Goal: Information Seeking & Learning: Learn about a topic

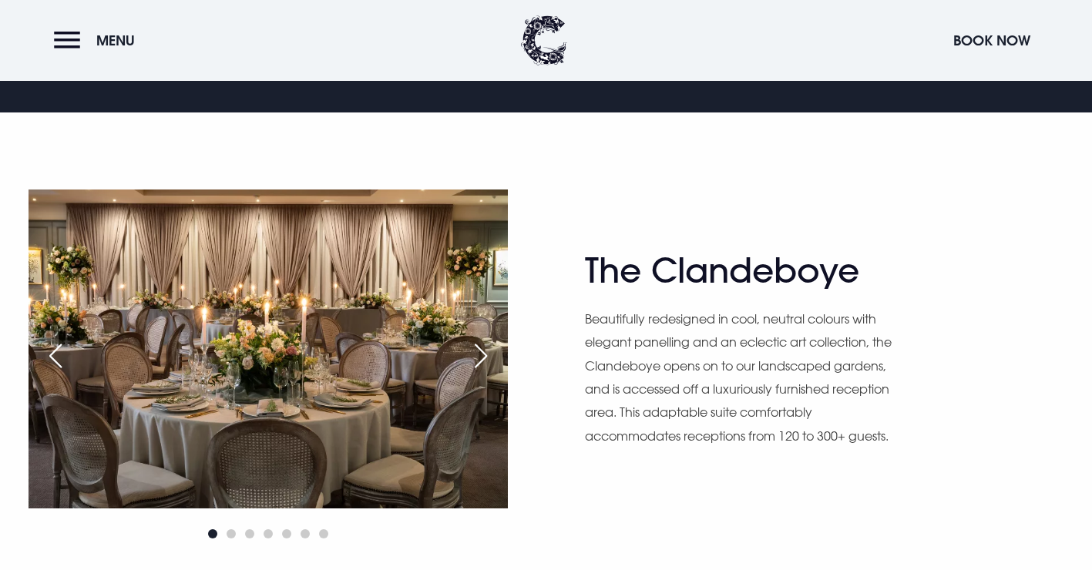
scroll to position [854, 0]
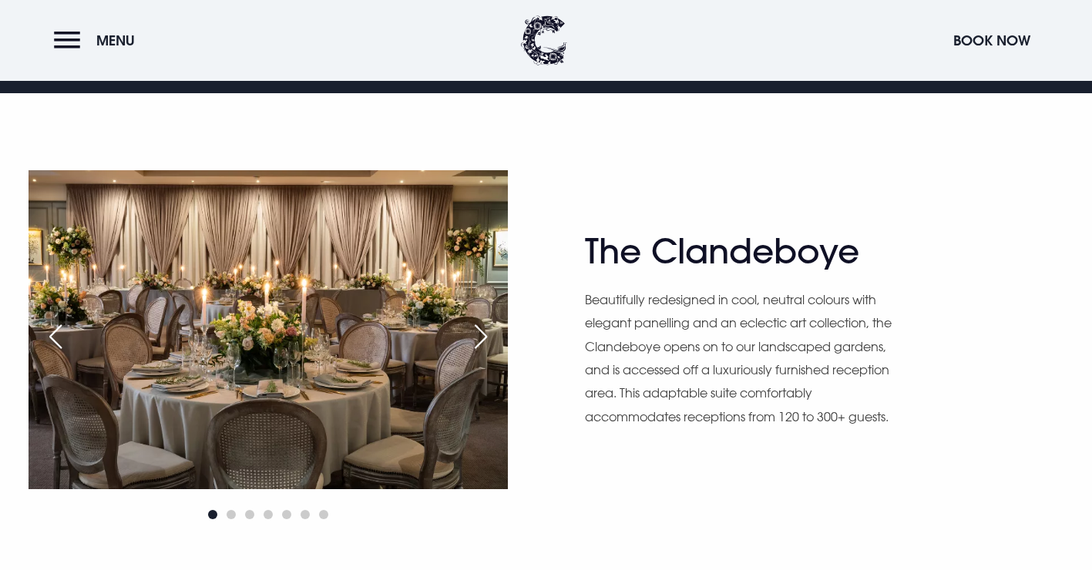
click at [486, 335] on div "Next slide" at bounding box center [481, 337] width 39 height 34
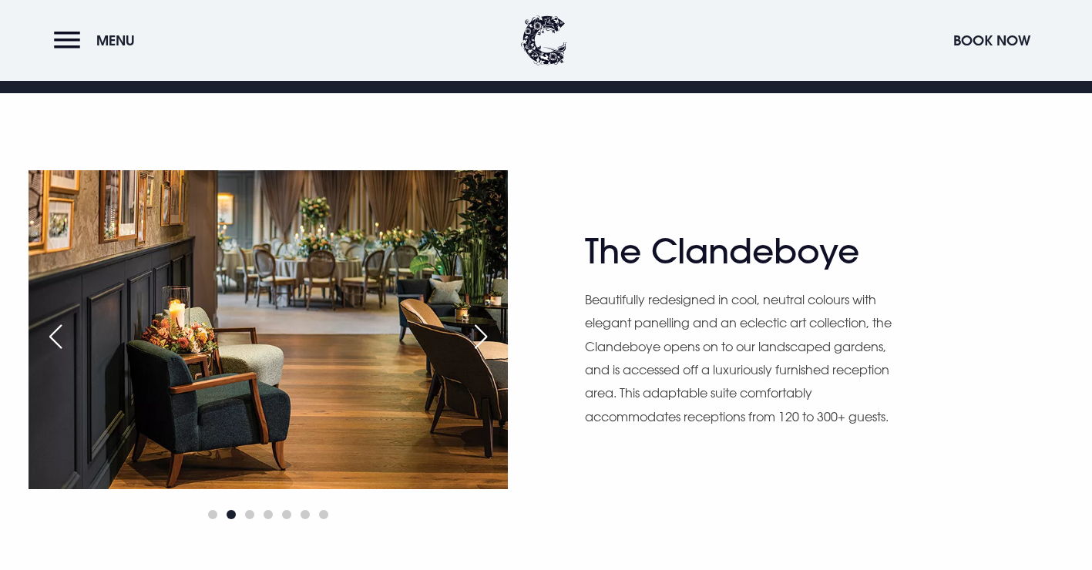
click at [486, 335] on div "Next slide" at bounding box center [481, 337] width 39 height 34
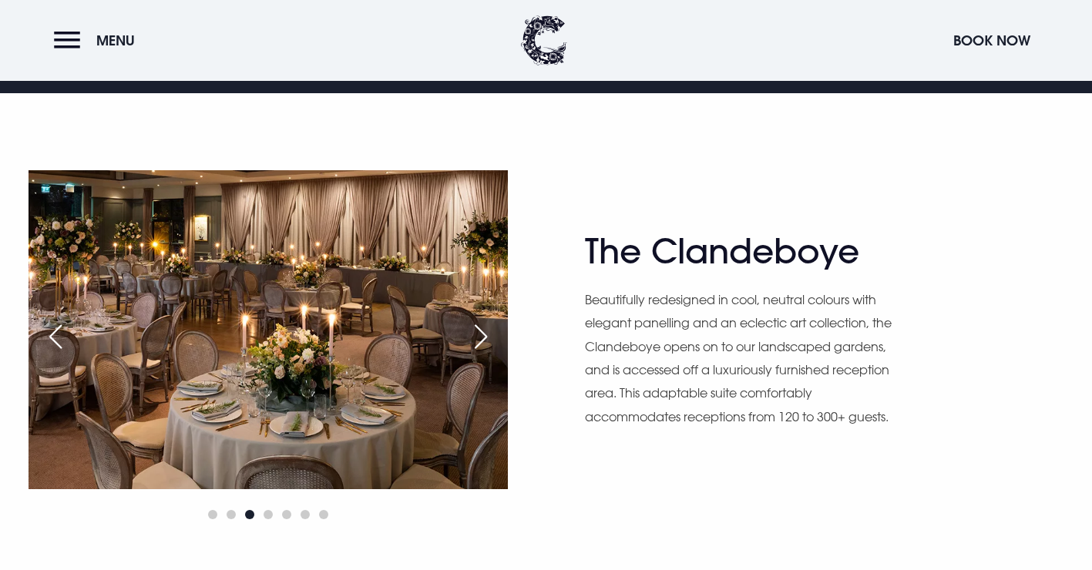
click at [488, 336] on div "Next slide" at bounding box center [481, 337] width 39 height 34
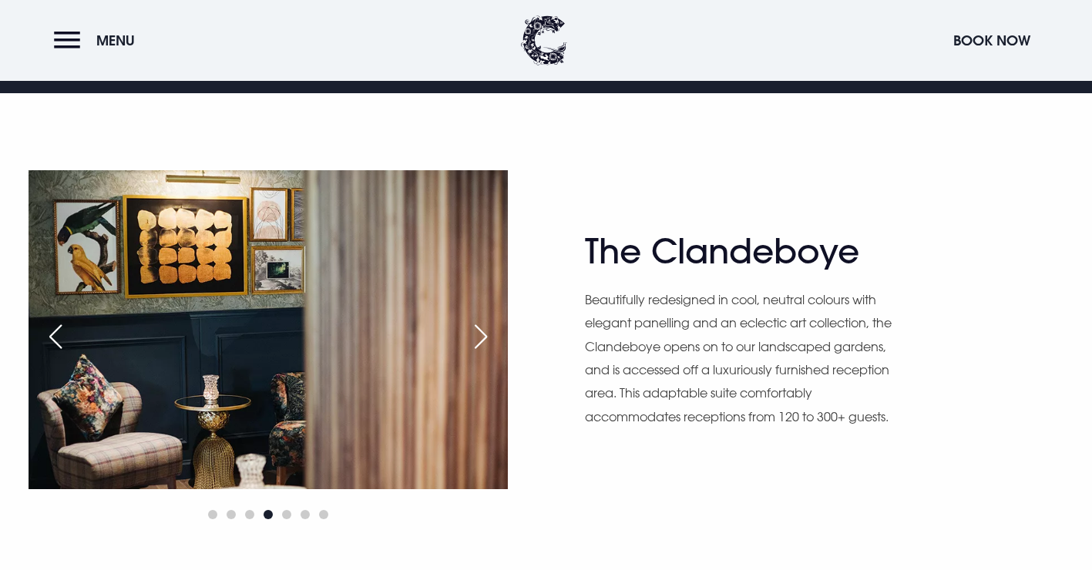
click at [490, 343] on div "Next slide" at bounding box center [481, 337] width 39 height 34
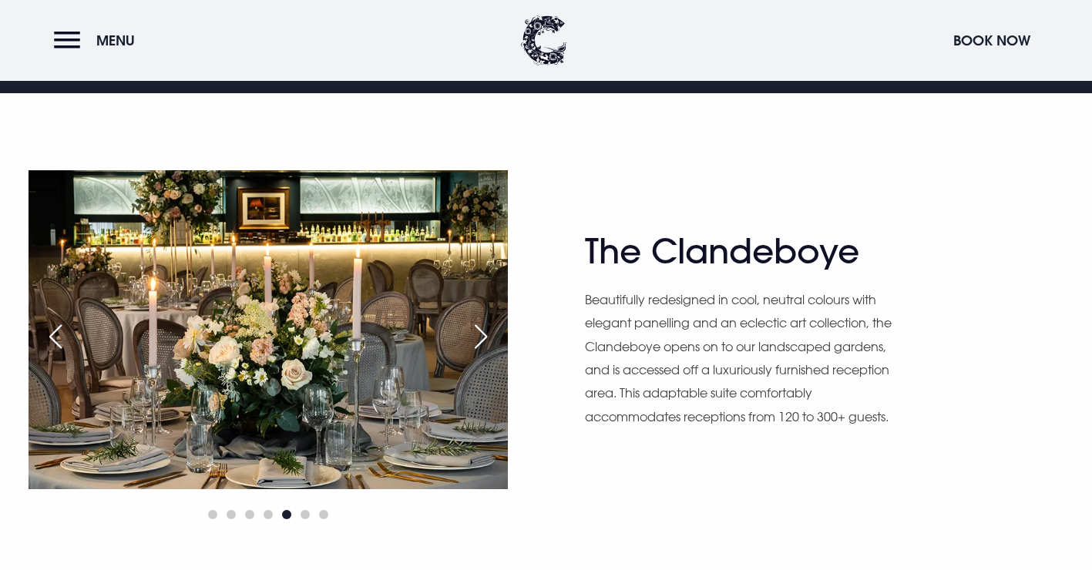
click at [492, 344] on div "Next slide" at bounding box center [481, 337] width 39 height 34
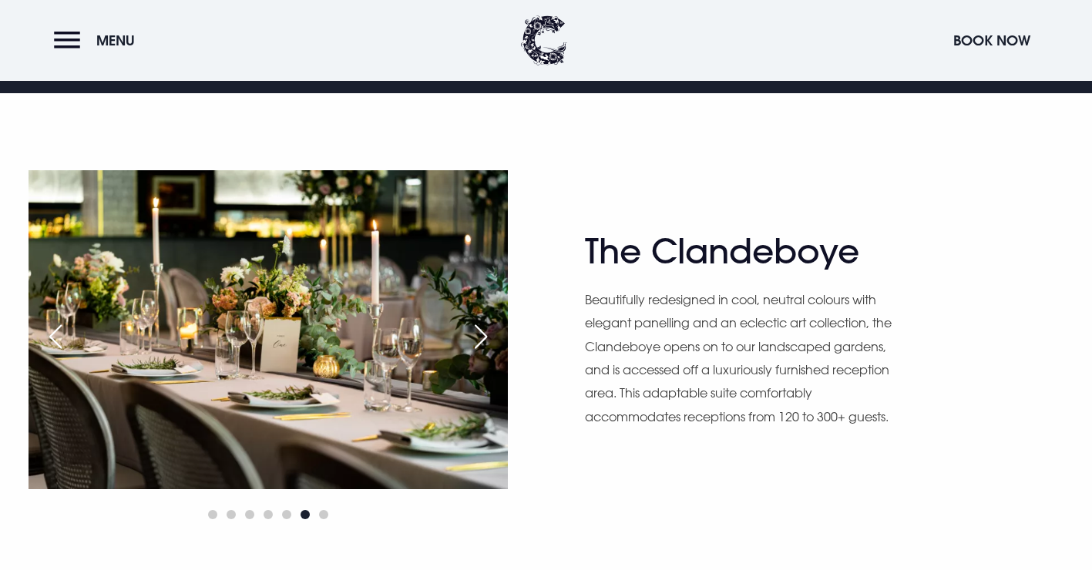
click at [492, 344] on div "Next slide" at bounding box center [481, 337] width 39 height 34
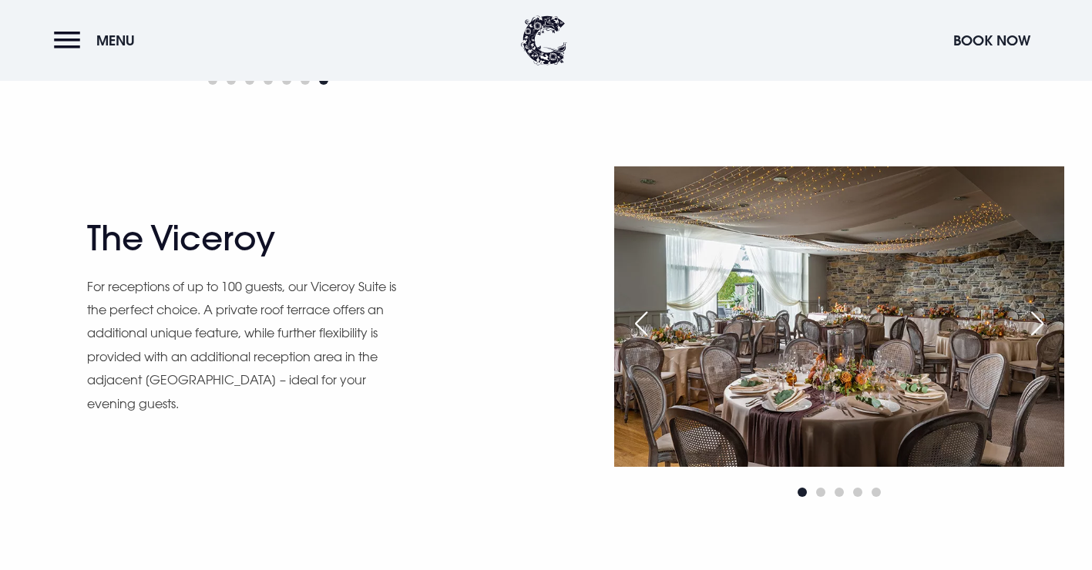
scroll to position [1280, 0]
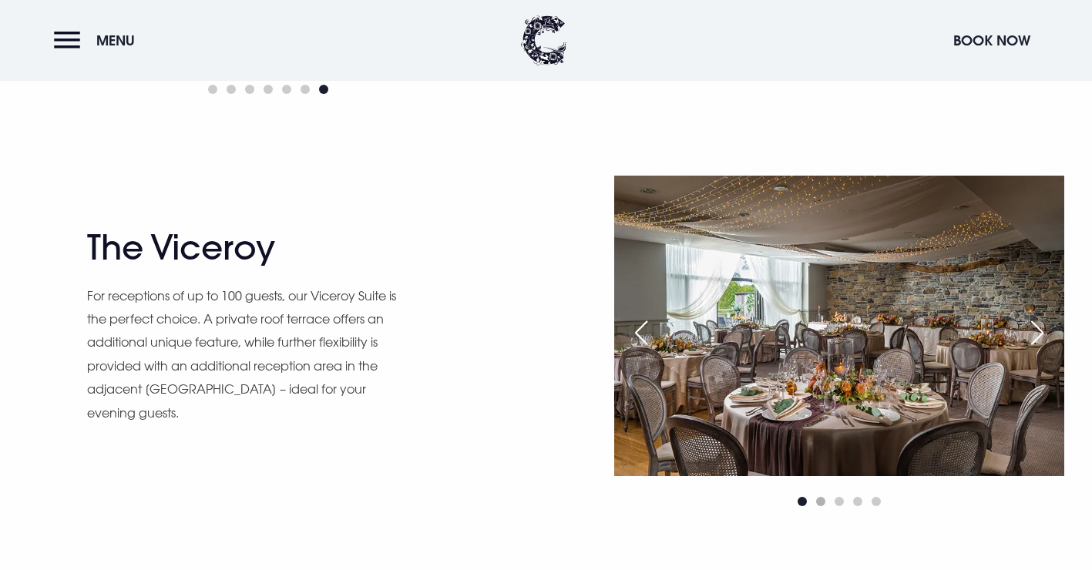
click at [817, 503] on span "Go to slide 2" at bounding box center [820, 501] width 9 height 9
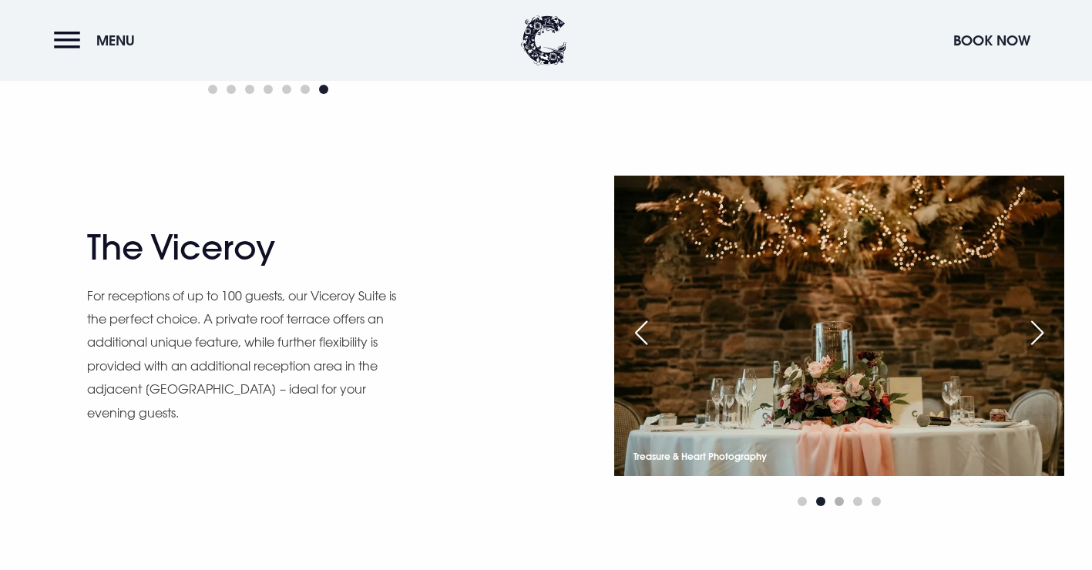
click at [837, 502] on span "Go to slide 3" at bounding box center [839, 501] width 9 height 9
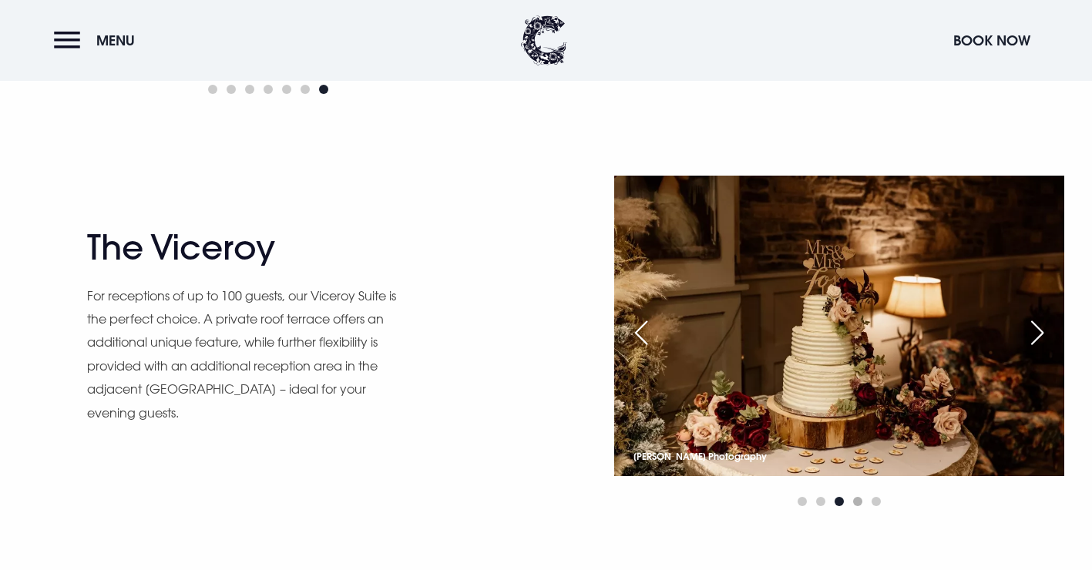
click at [858, 501] on span "Go to slide 4" at bounding box center [857, 501] width 9 height 9
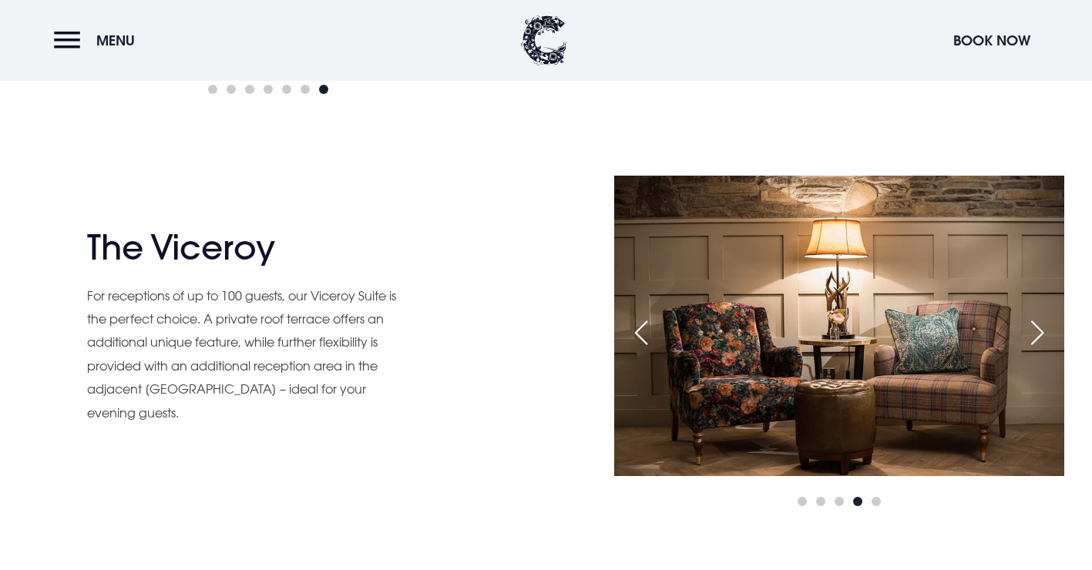
click at [883, 507] on div at bounding box center [839, 502] width 450 height 18
click at [876, 499] on span "Go to slide 5" at bounding box center [876, 501] width 9 height 9
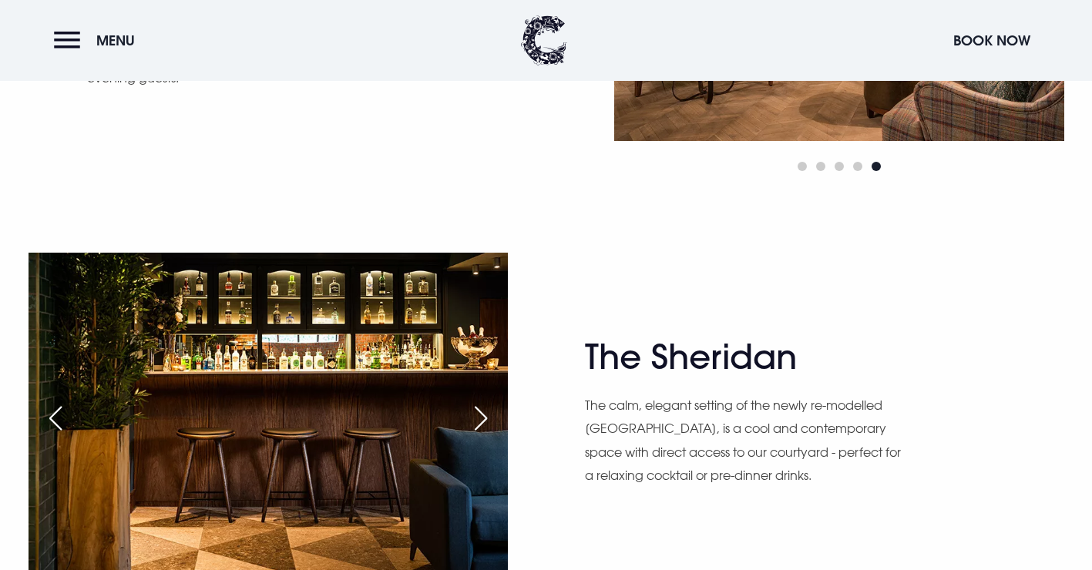
scroll to position [1621, 0]
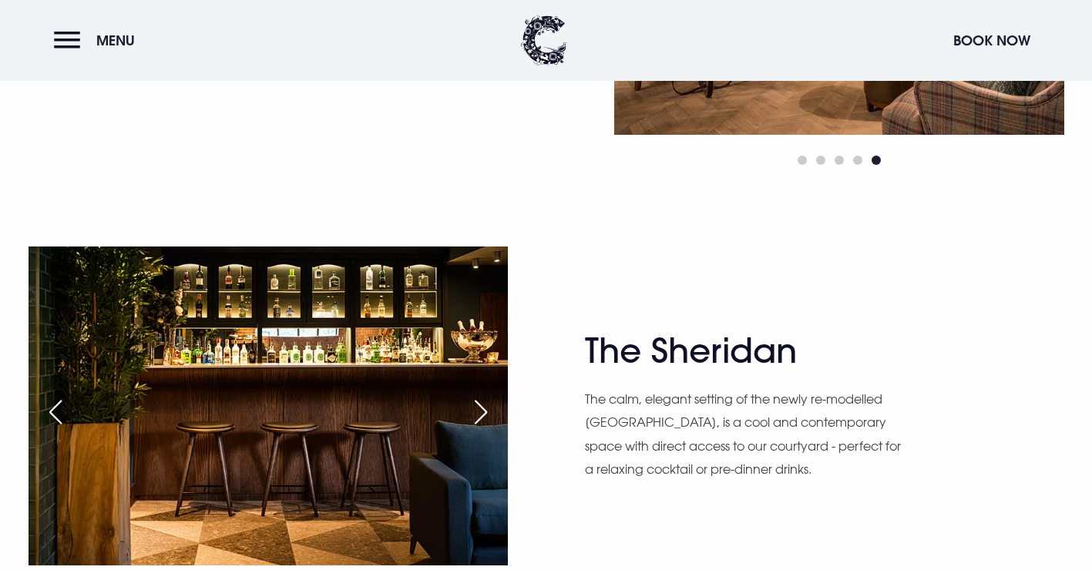
click at [474, 415] on div "Next slide" at bounding box center [481, 412] width 39 height 34
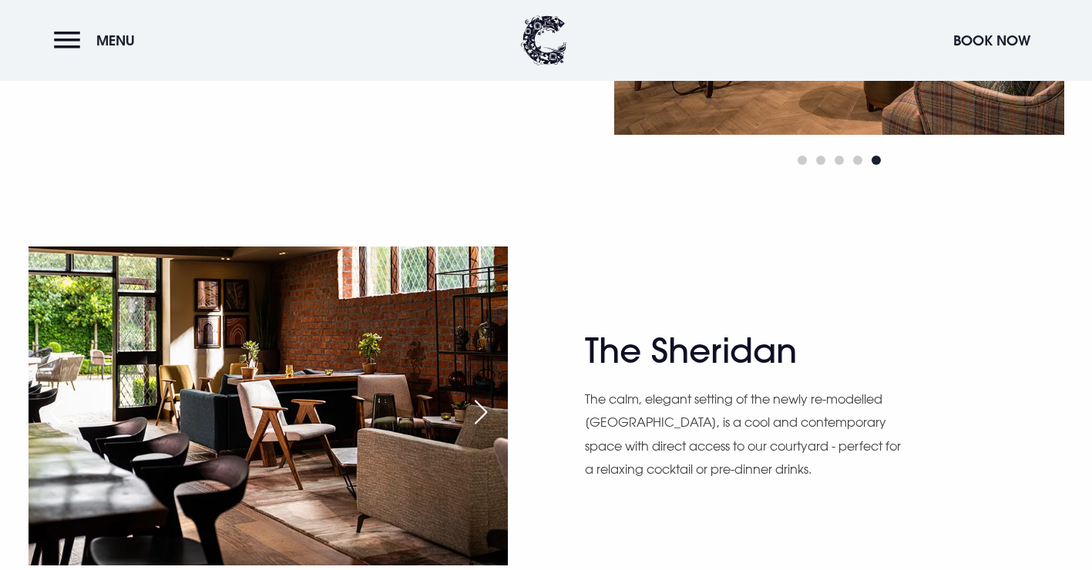
click at [476, 415] on div "Next slide" at bounding box center [481, 412] width 39 height 34
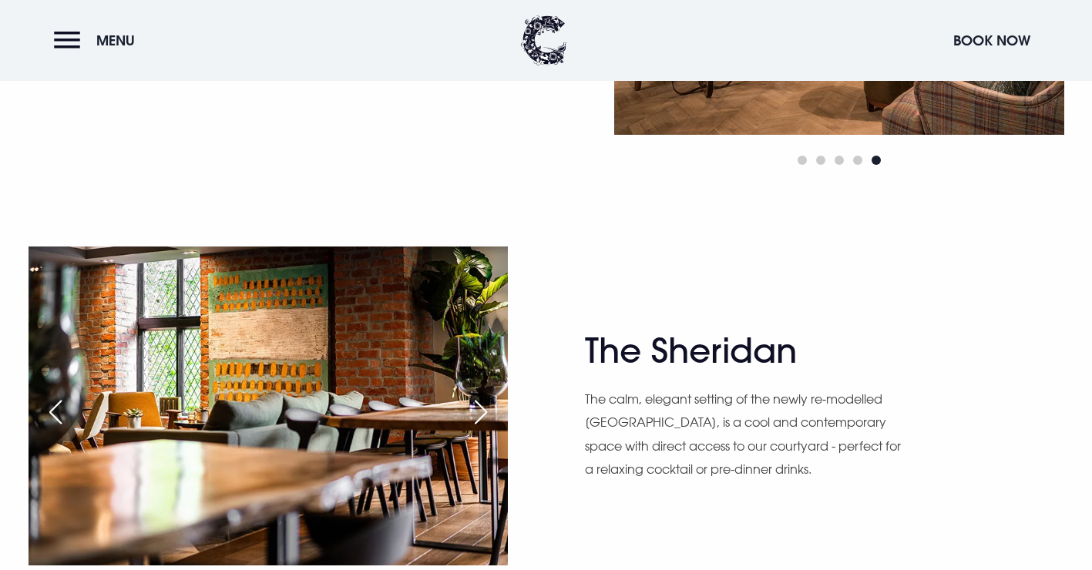
click at [476, 415] on div "Next slide" at bounding box center [481, 412] width 39 height 34
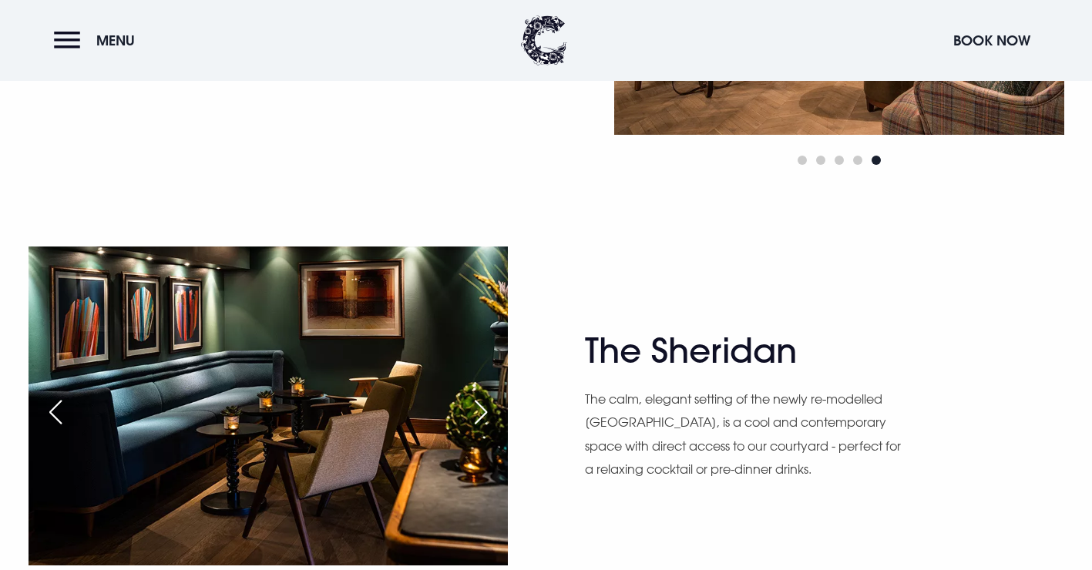
click at [476, 415] on div "Next slide" at bounding box center [481, 412] width 39 height 34
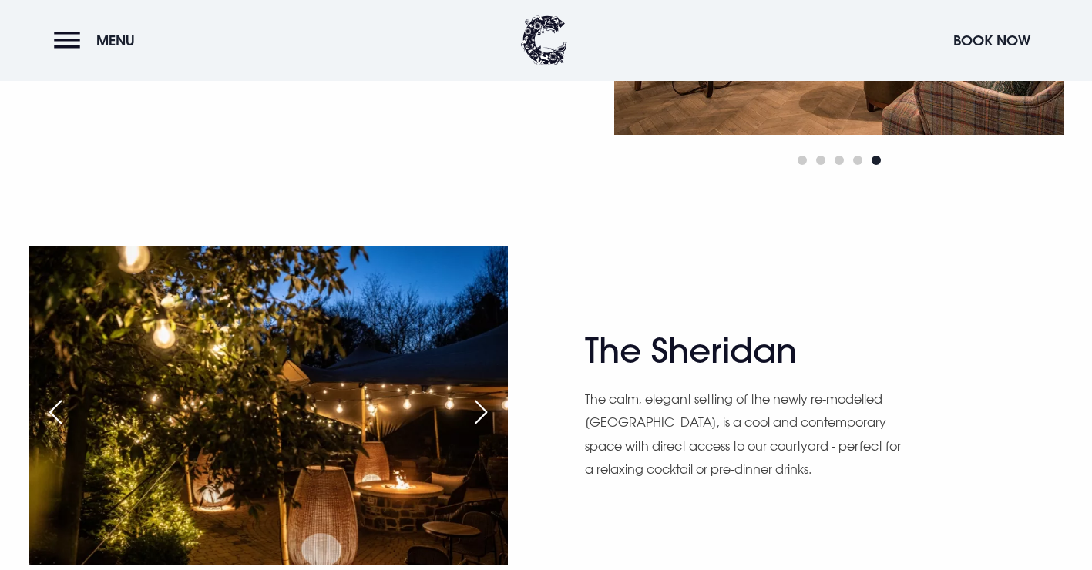
click at [476, 415] on div "Next slide" at bounding box center [481, 412] width 39 height 34
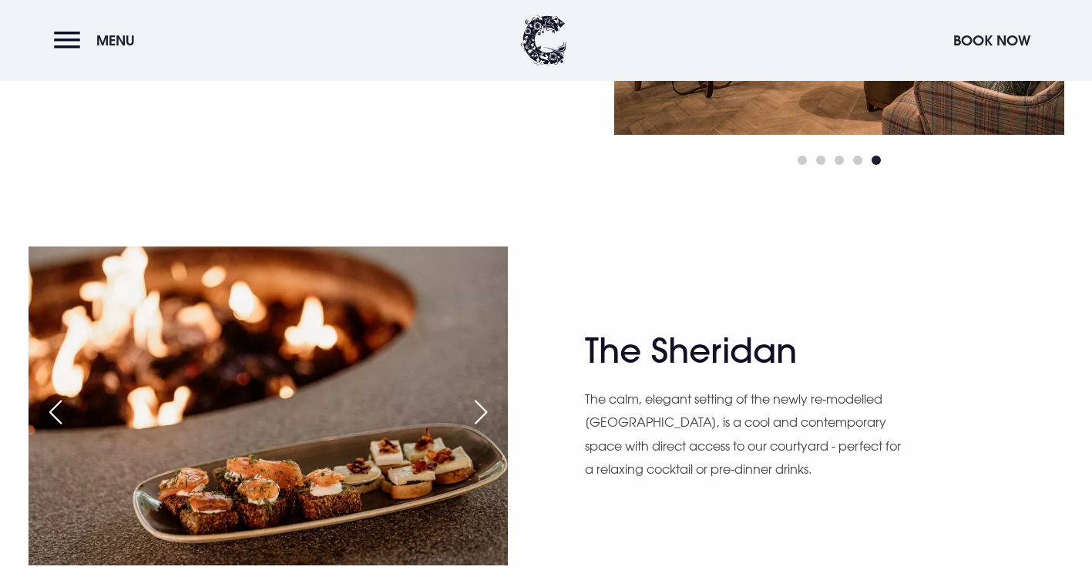
click at [476, 415] on div "Next slide" at bounding box center [481, 412] width 39 height 34
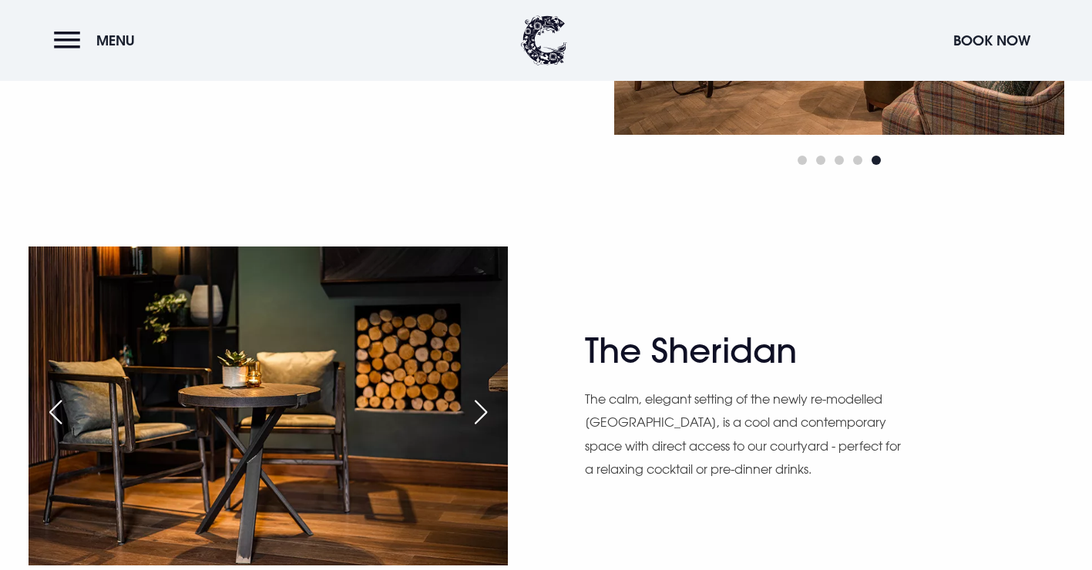
click at [476, 415] on div "Next slide" at bounding box center [481, 412] width 39 height 34
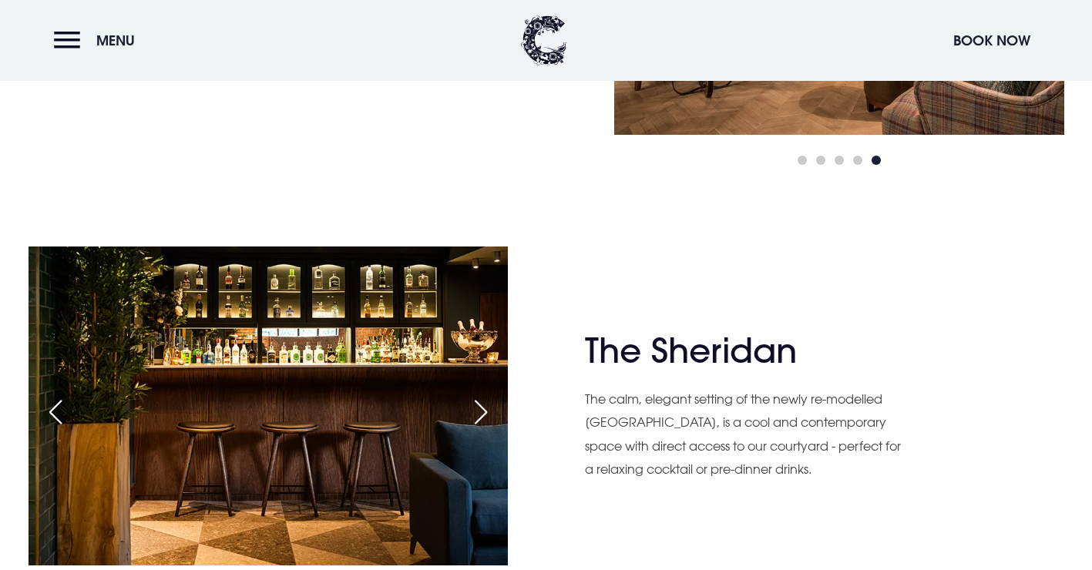
click at [476, 415] on div "Next slide" at bounding box center [481, 412] width 39 height 34
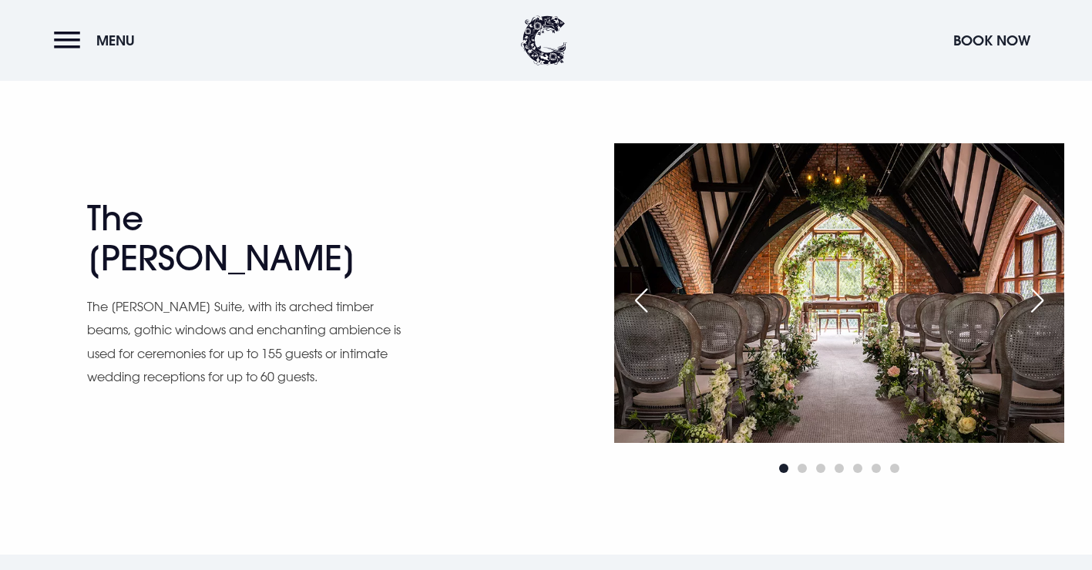
scroll to position [2158, 0]
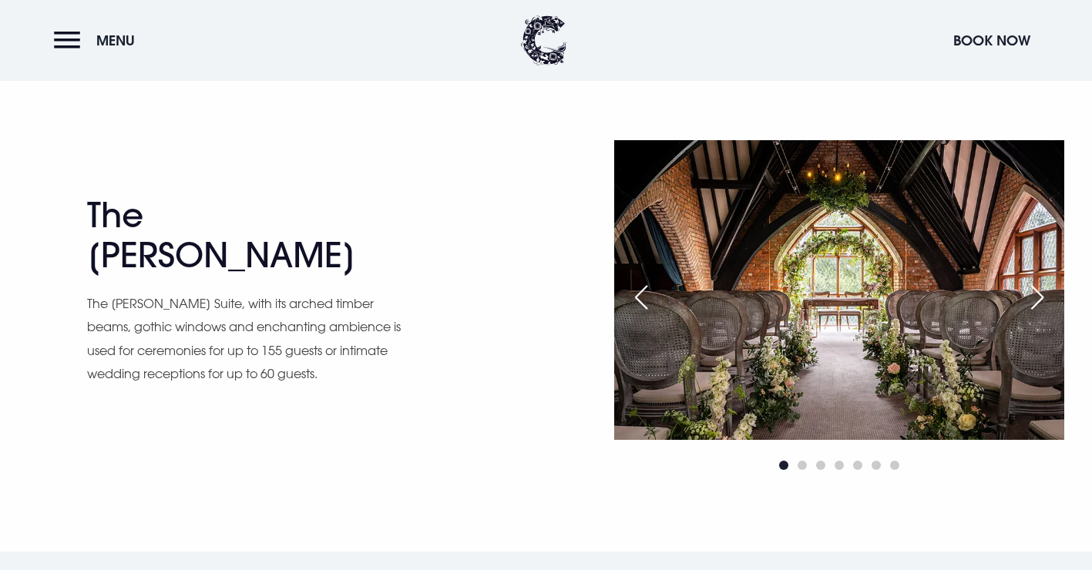
click at [1036, 306] on div "Next slide" at bounding box center [1037, 298] width 39 height 34
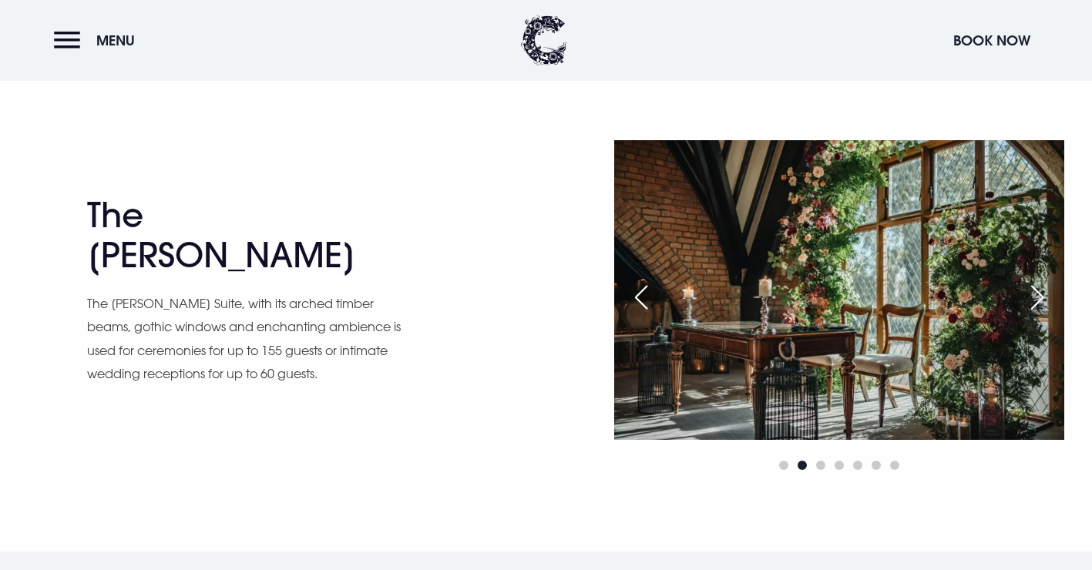
click at [1036, 306] on div "Next slide" at bounding box center [1037, 298] width 39 height 34
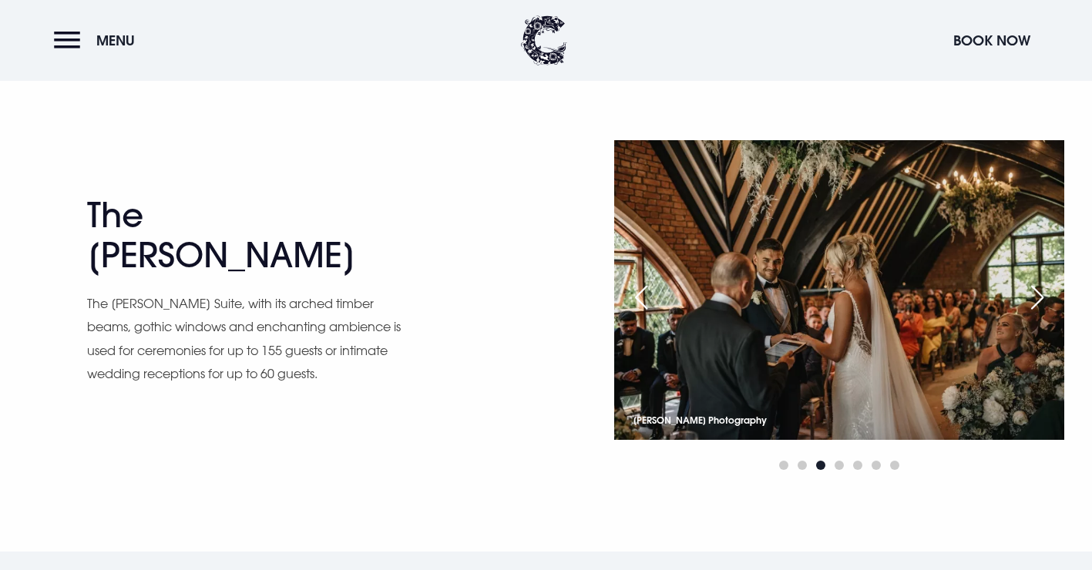
click at [1036, 306] on div "Next slide" at bounding box center [1037, 298] width 39 height 34
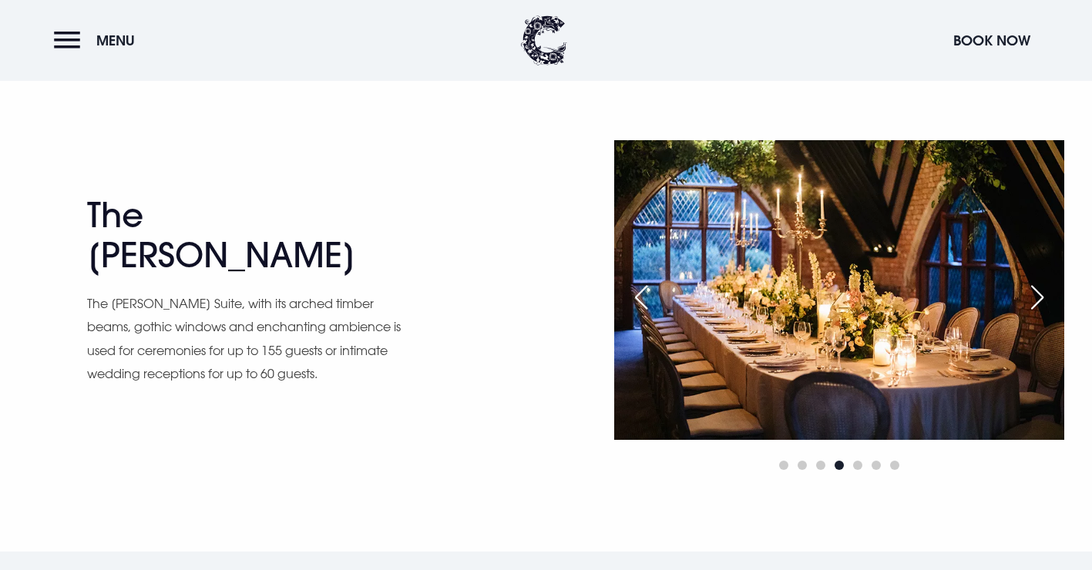
click at [1036, 306] on div "Next slide" at bounding box center [1037, 298] width 39 height 34
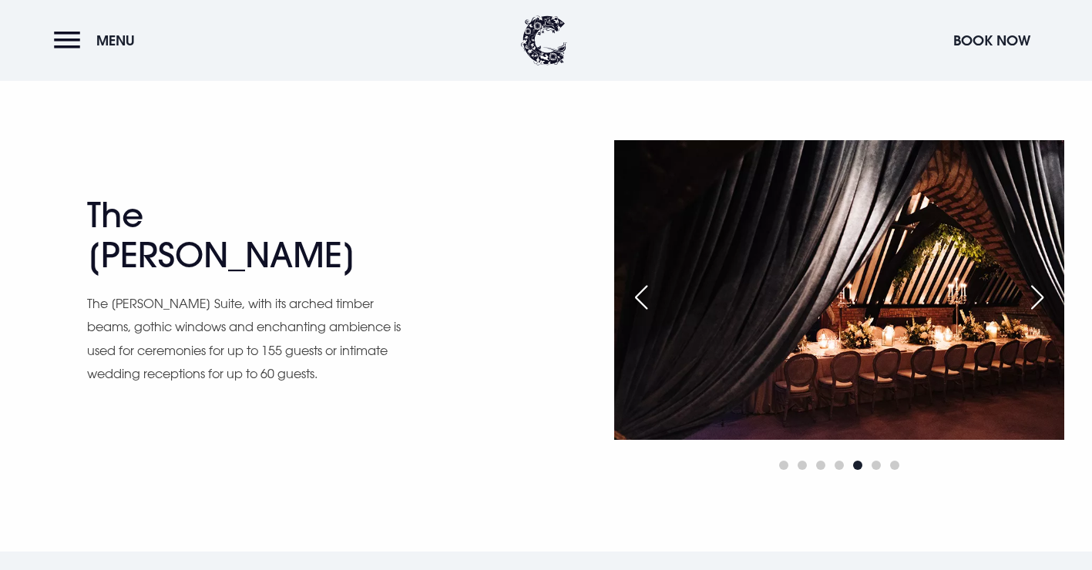
click at [1036, 306] on div "Next slide" at bounding box center [1037, 298] width 39 height 34
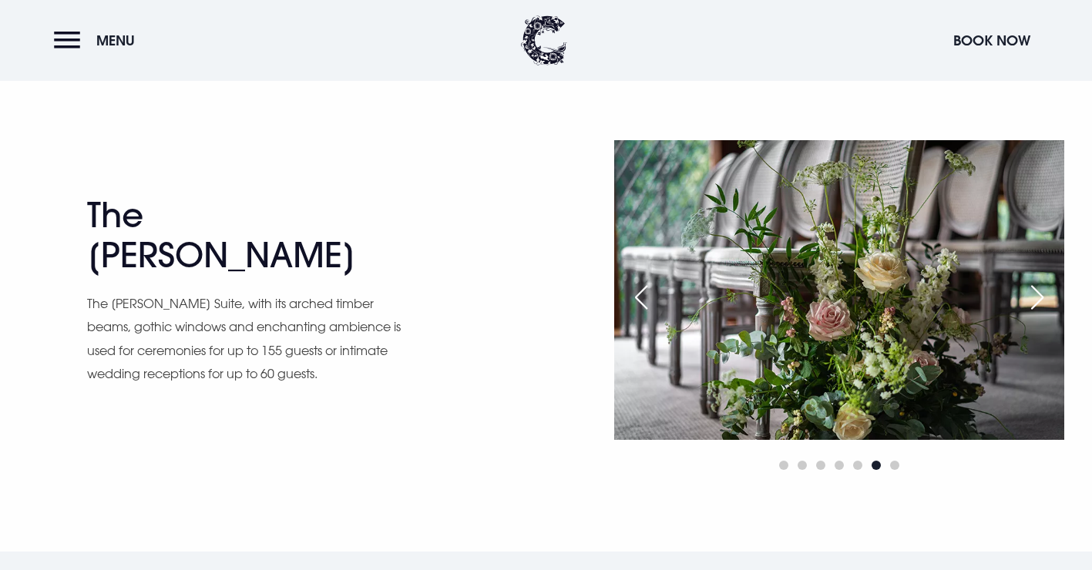
click at [1036, 306] on div "Next slide" at bounding box center [1037, 298] width 39 height 34
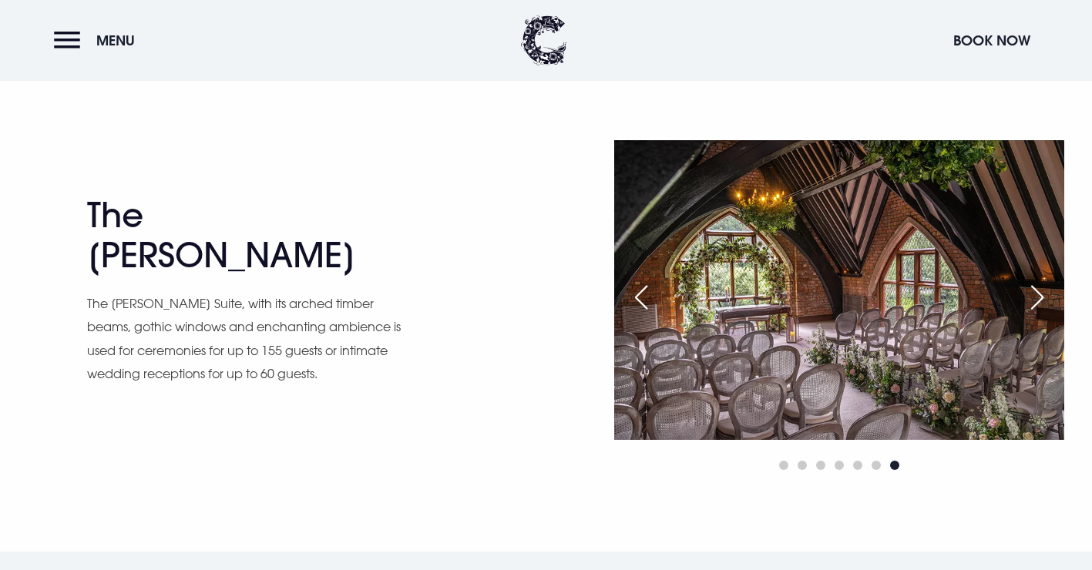
click at [1036, 306] on div "Next slide" at bounding box center [1037, 298] width 39 height 34
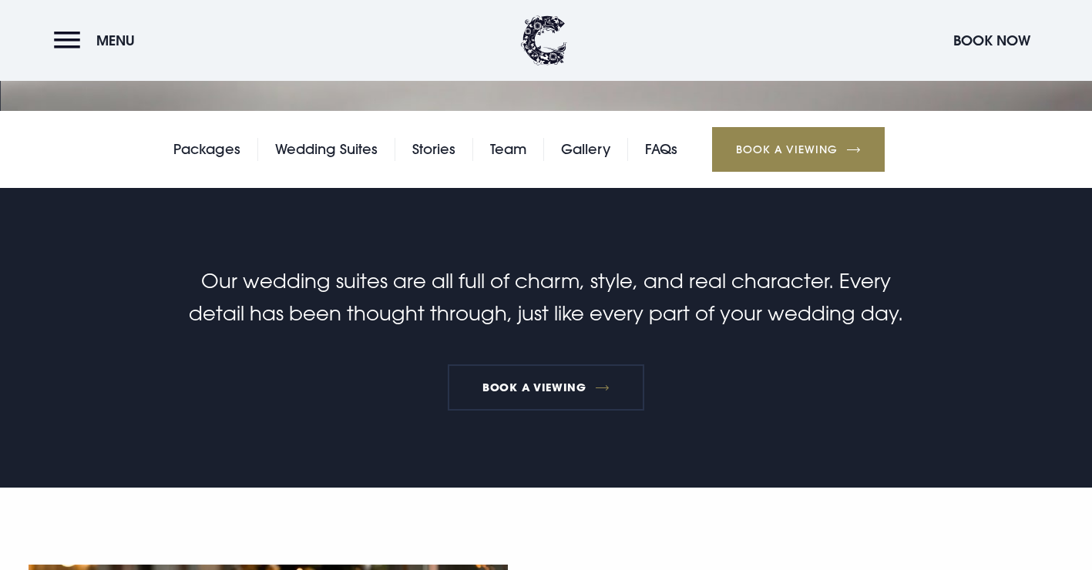
scroll to position [210, 0]
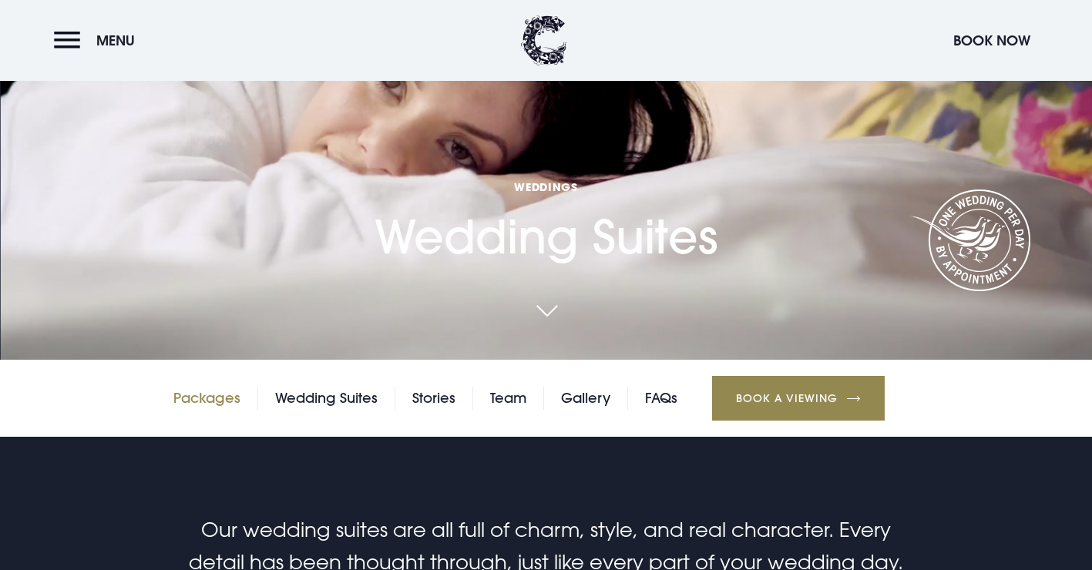
click at [199, 387] on link "Packages" at bounding box center [206, 398] width 67 height 23
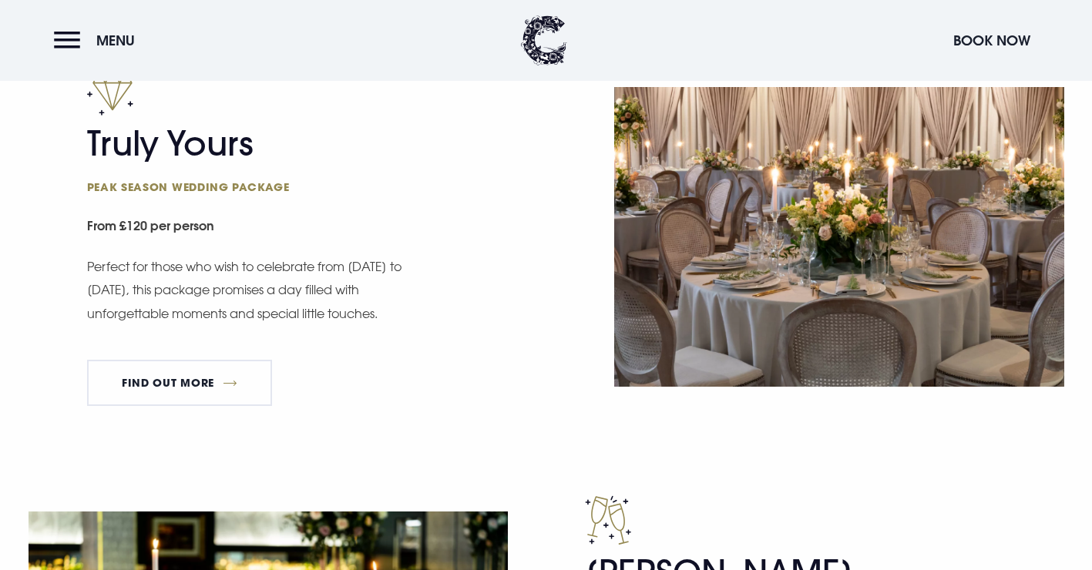
scroll to position [957, 0]
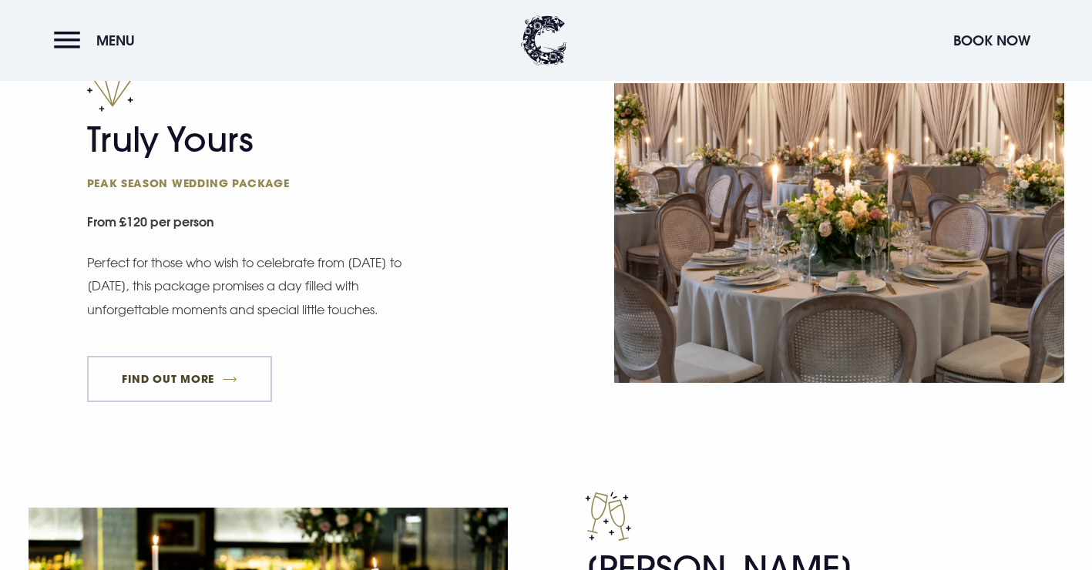
click at [180, 376] on link "FIND OUT MORE" at bounding box center [180, 379] width 186 height 46
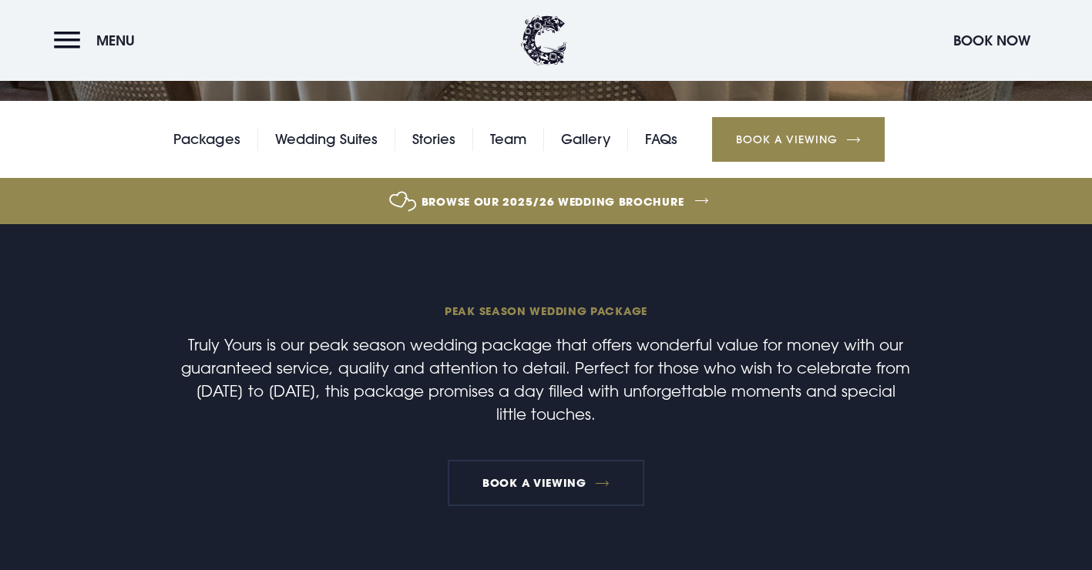
scroll to position [358, 0]
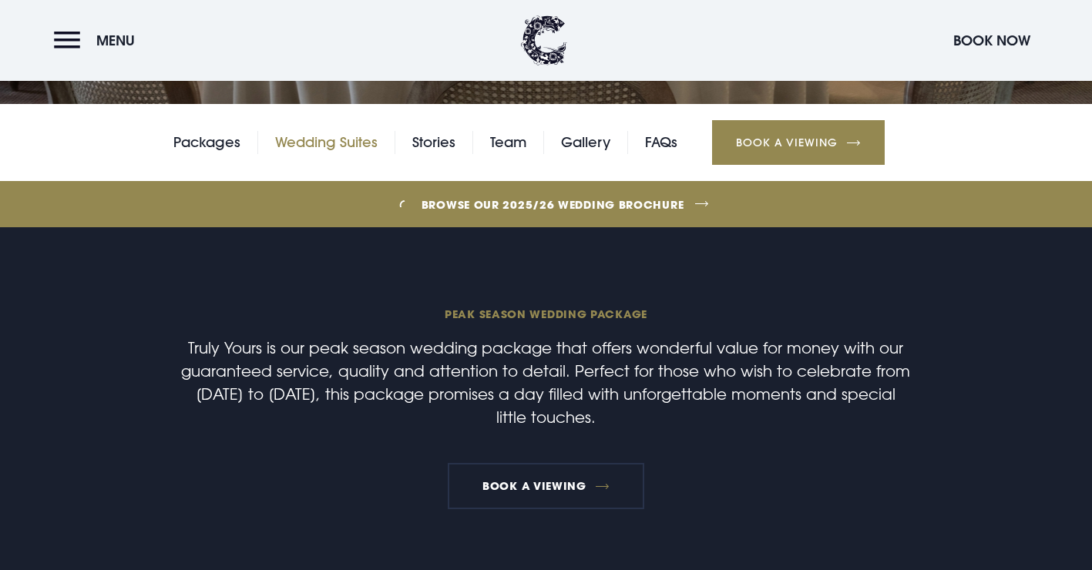
click at [287, 136] on link "Wedding Suites" at bounding box center [326, 142] width 103 height 23
click at [193, 144] on link "Packages" at bounding box center [206, 142] width 67 height 23
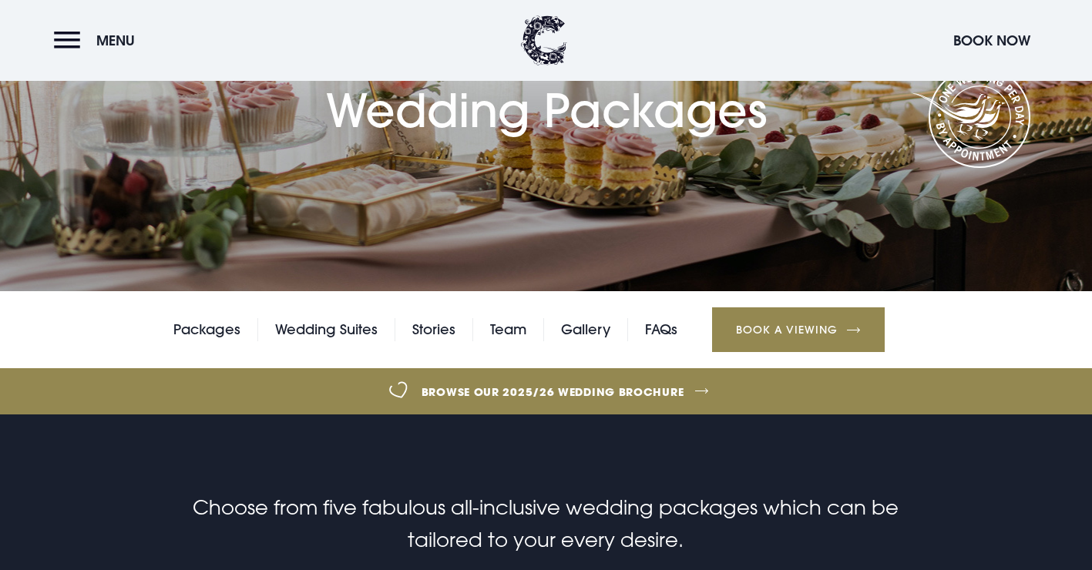
scroll to position [160, 0]
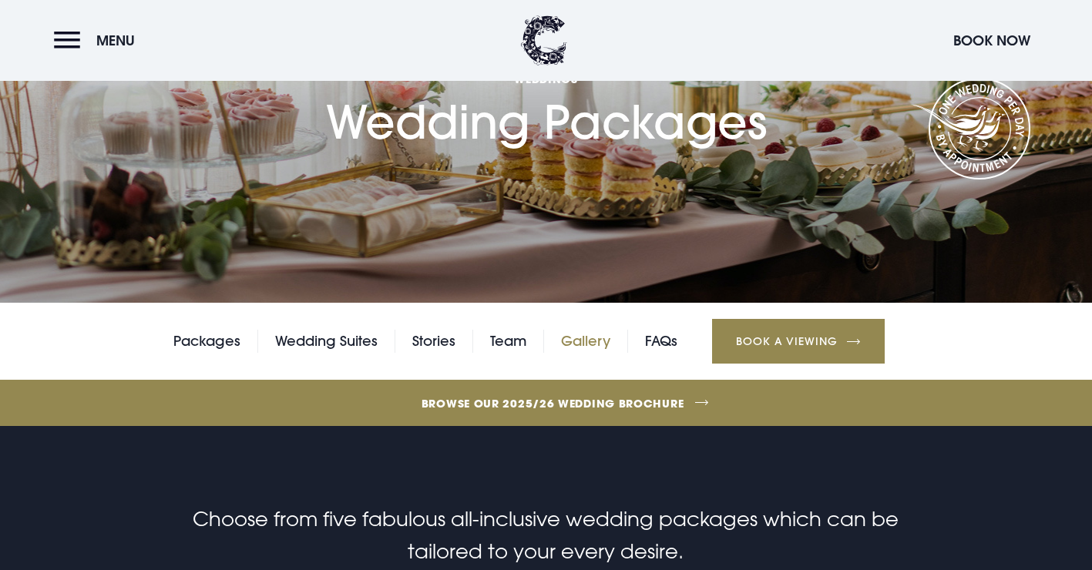
click at [597, 336] on link "Gallery" at bounding box center [585, 341] width 49 height 23
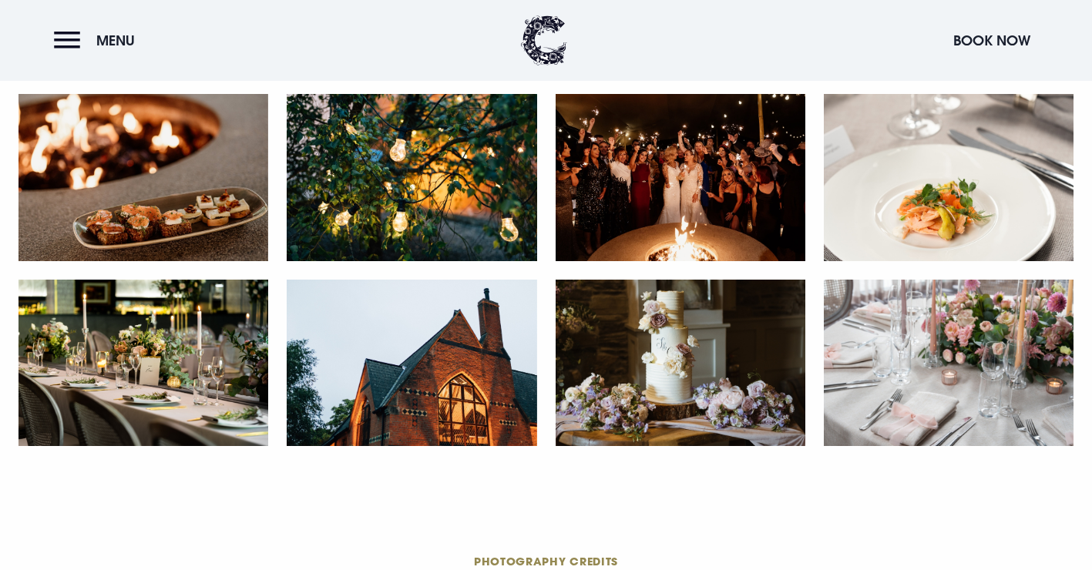
scroll to position [3014, 0]
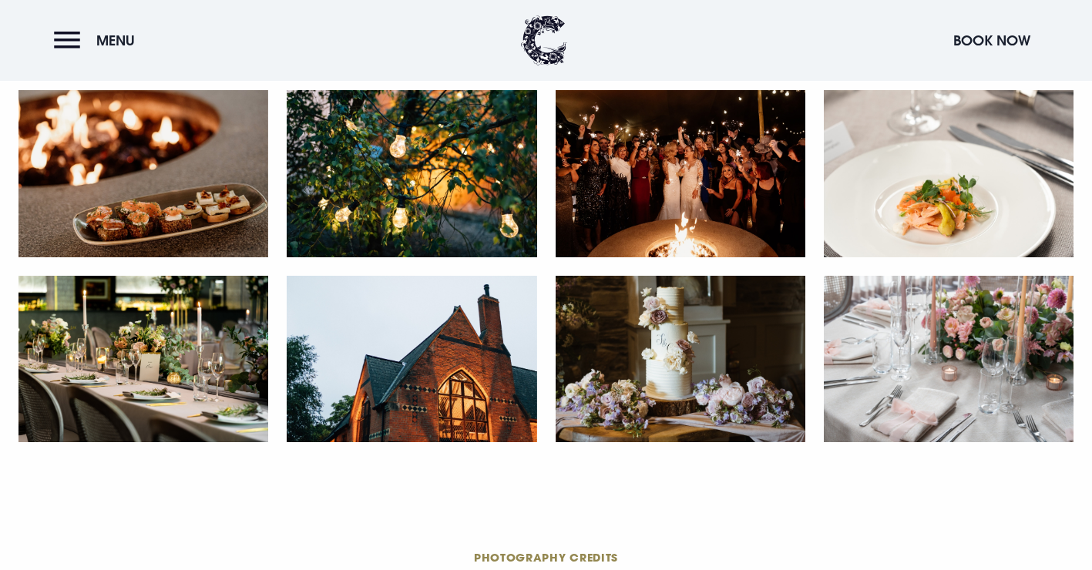
click at [999, 385] on img at bounding box center [949, 359] width 250 height 166
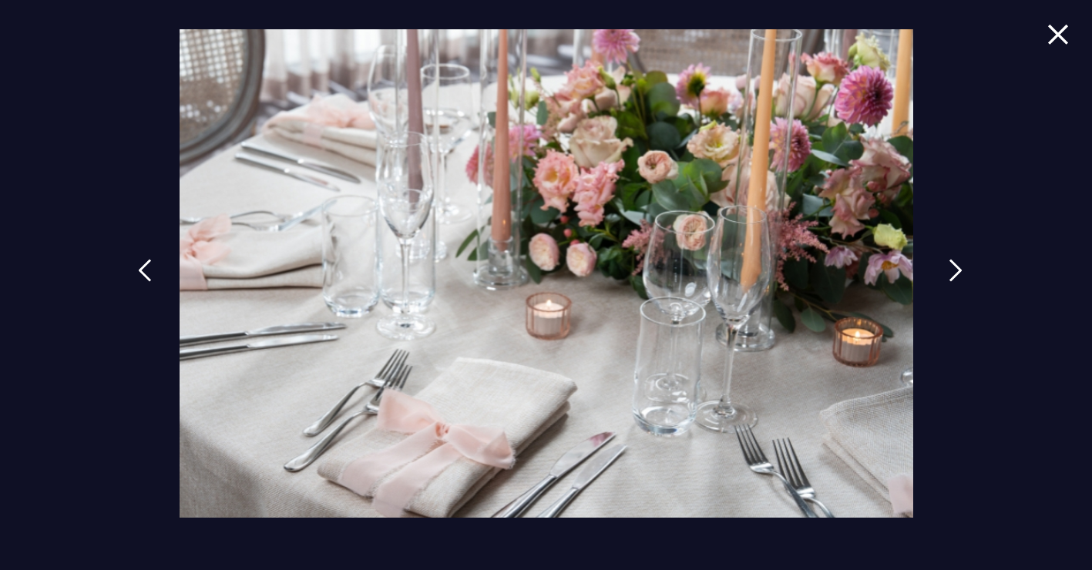
click at [951, 265] on img at bounding box center [956, 270] width 14 height 23
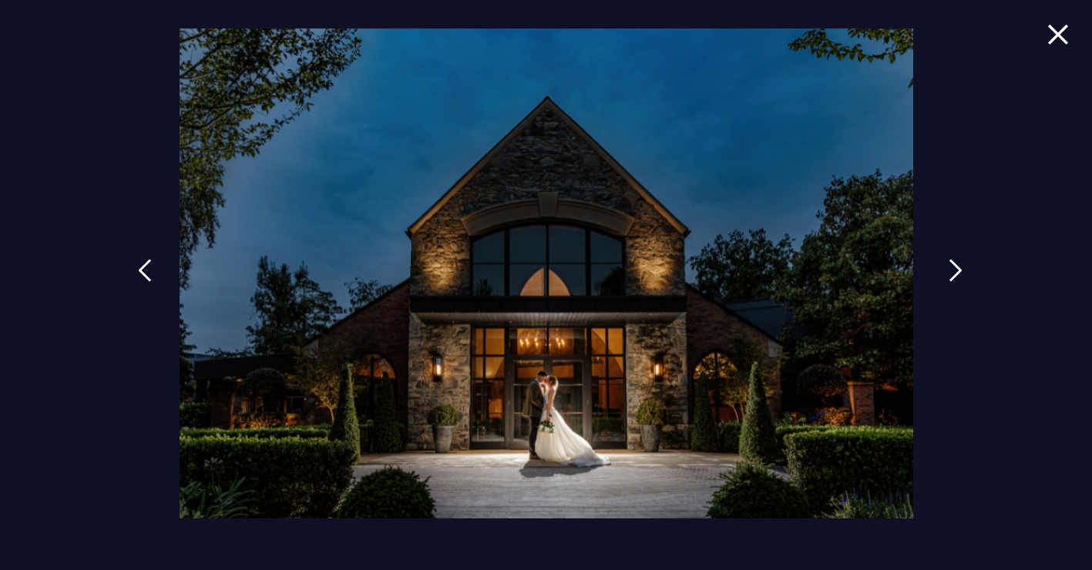
click at [955, 271] on img at bounding box center [956, 270] width 14 height 23
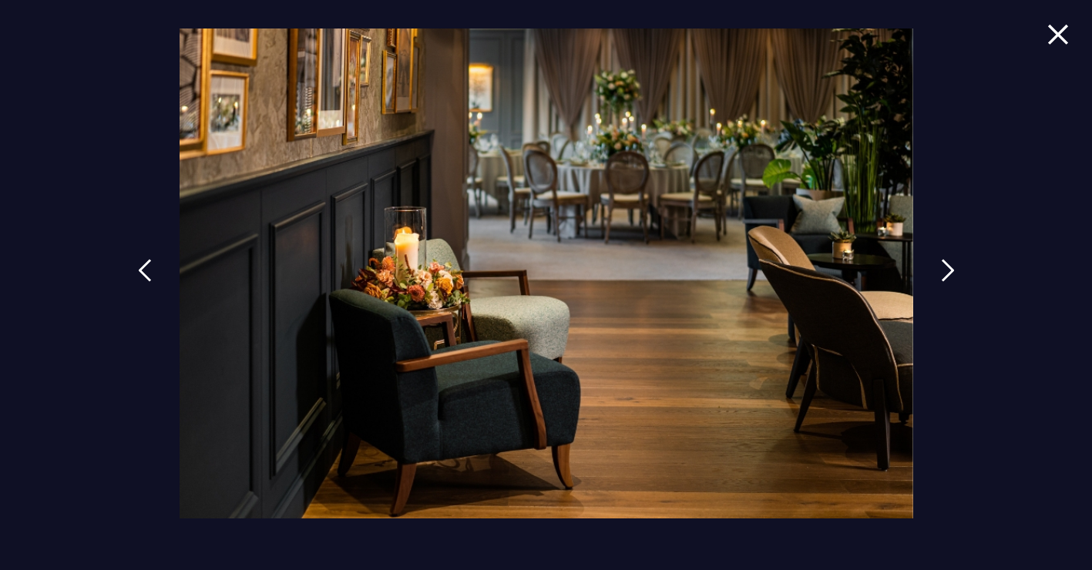
click at [1074, 22] on div at bounding box center [546, 285] width 1092 height 570
click at [1047, 50] on span at bounding box center [1058, 45] width 22 height 45
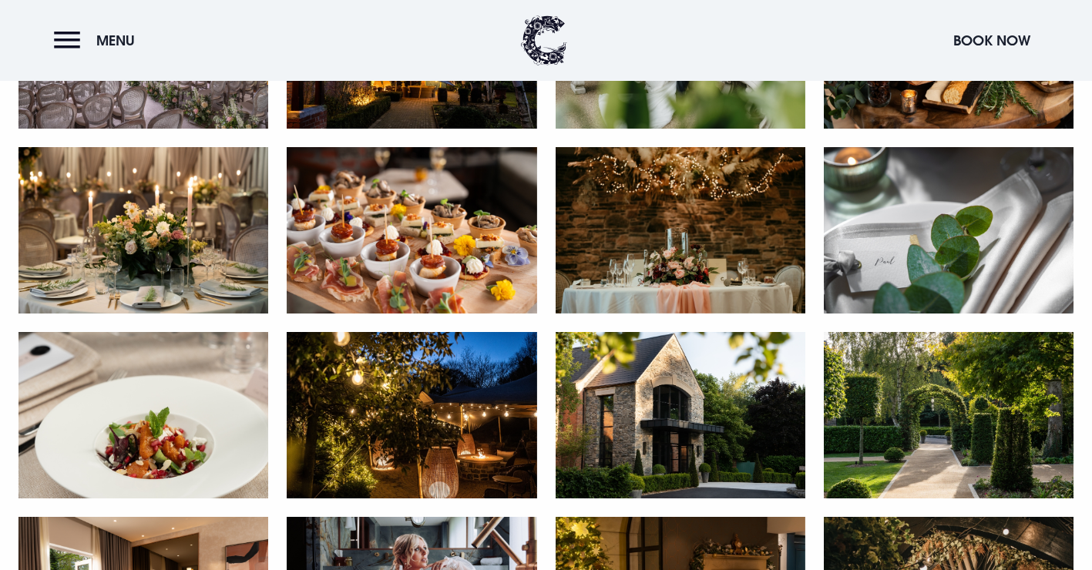
scroll to position [1069, 0]
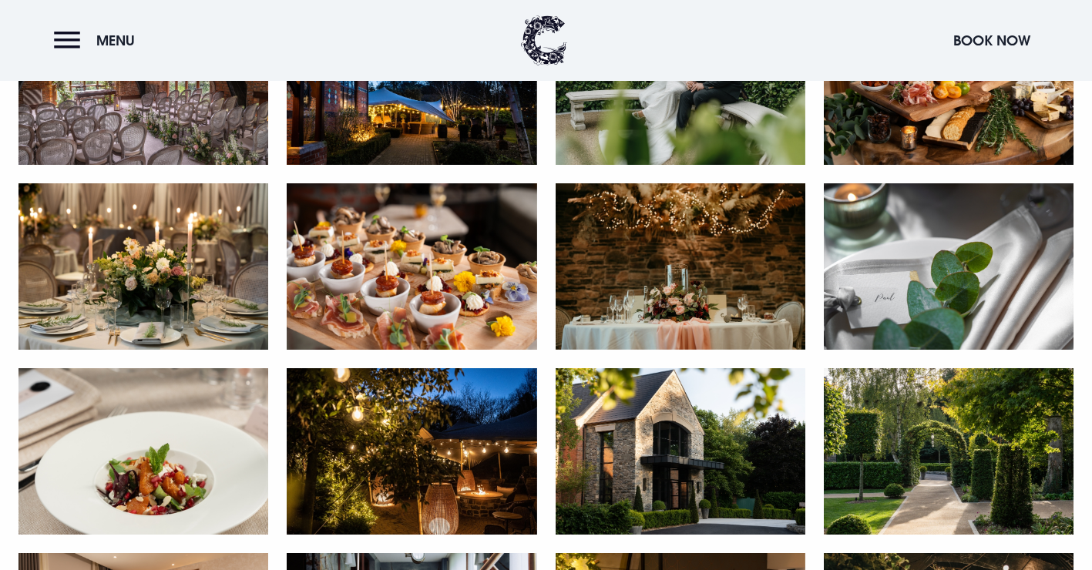
click at [206, 298] on img at bounding box center [143, 266] width 250 height 166
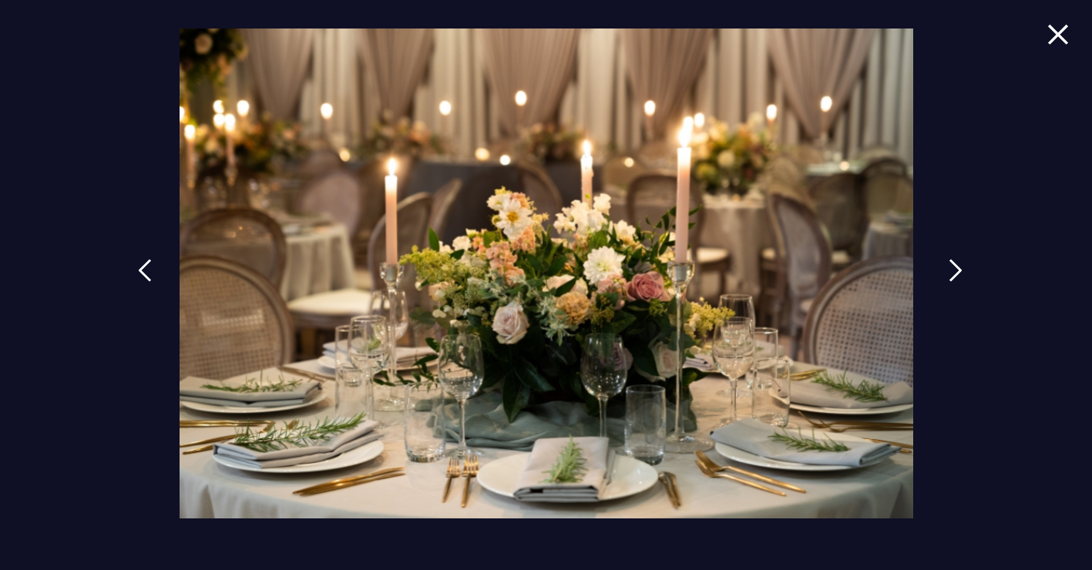
click at [943, 264] on link at bounding box center [956, 282] width 39 height 71
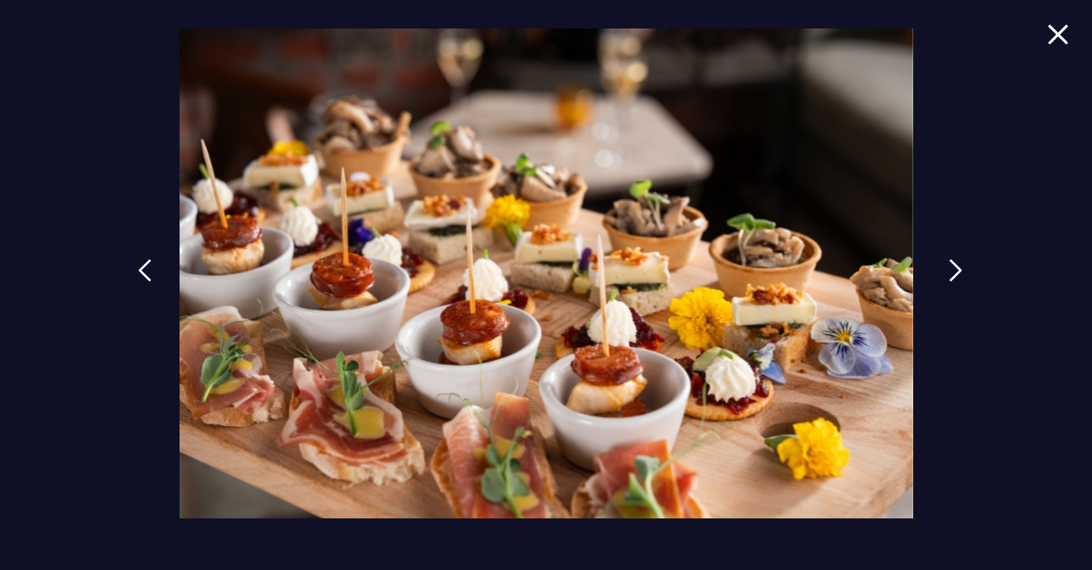
click at [944, 267] on link at bounding box center [956, 282] width 39 height 71
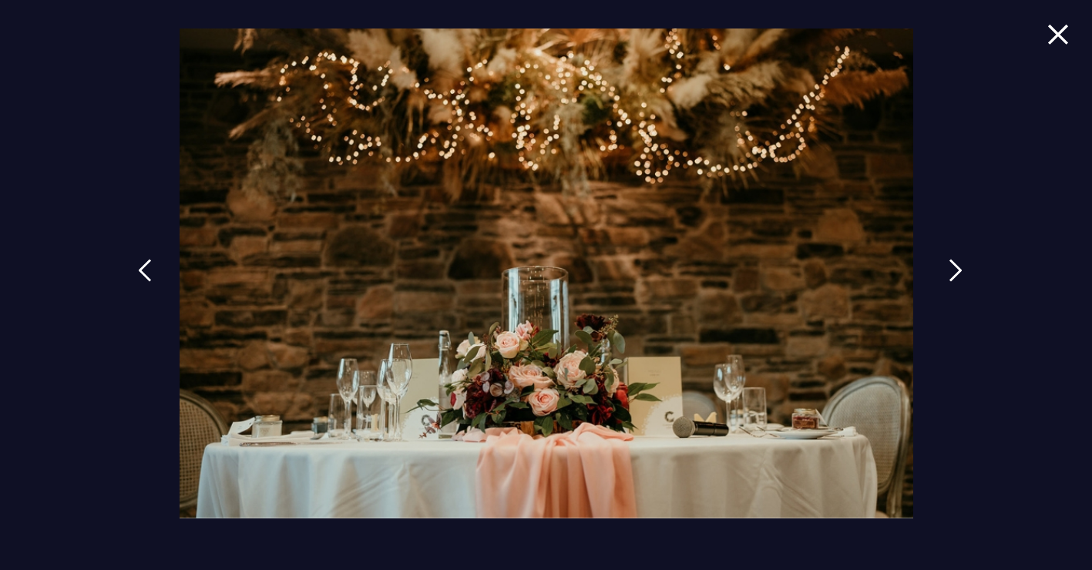
click at [949, 269] on img at bounding box center [956, 270] width 14 height 23
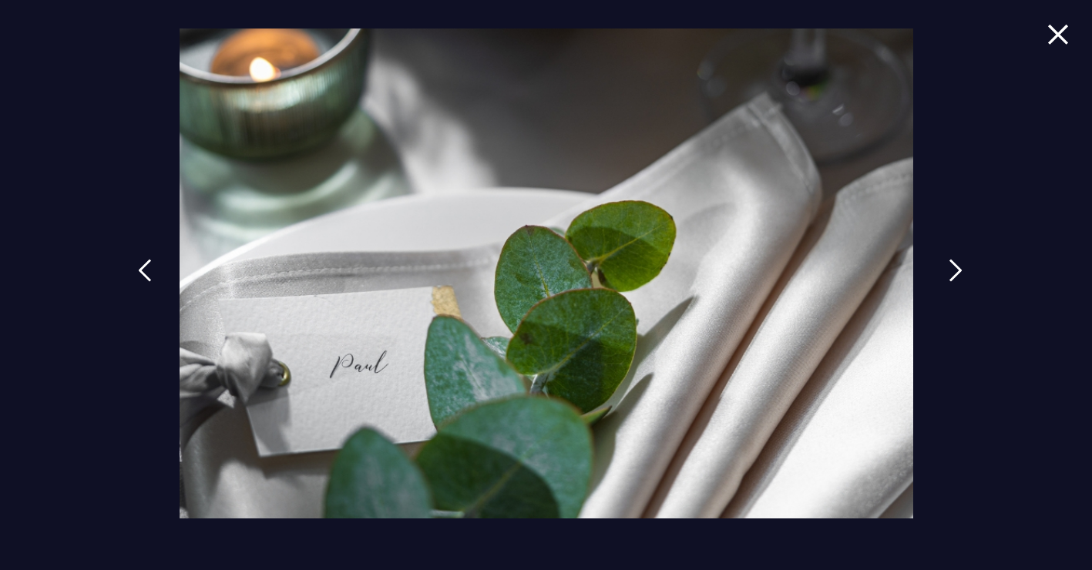
click at [949, 269] on img at bounding box center [956, 270] width 14 height 23
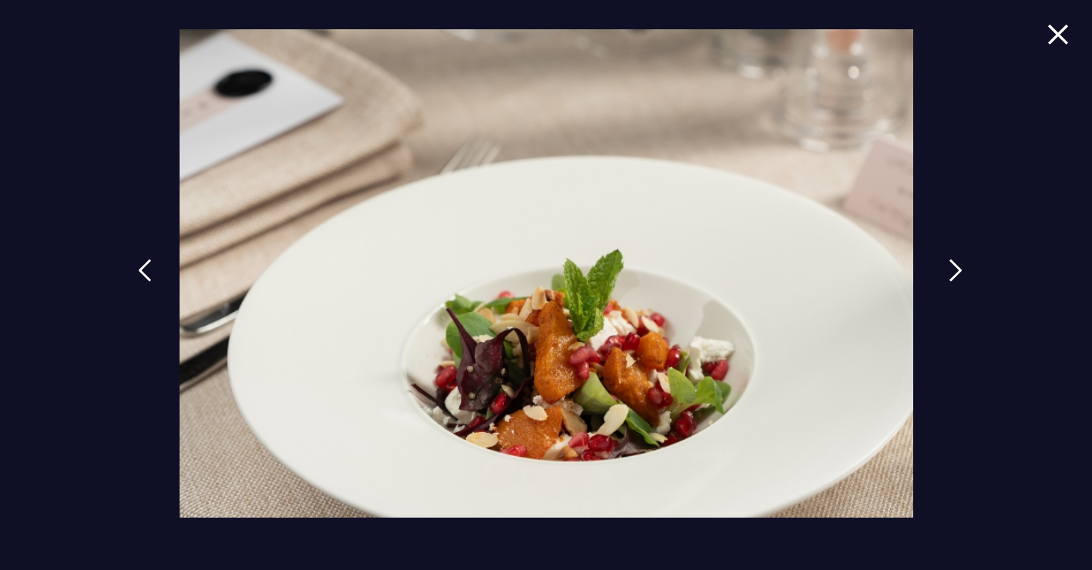
click at [951, 269] on img at bounding box center [956, 270] width 14 height 23
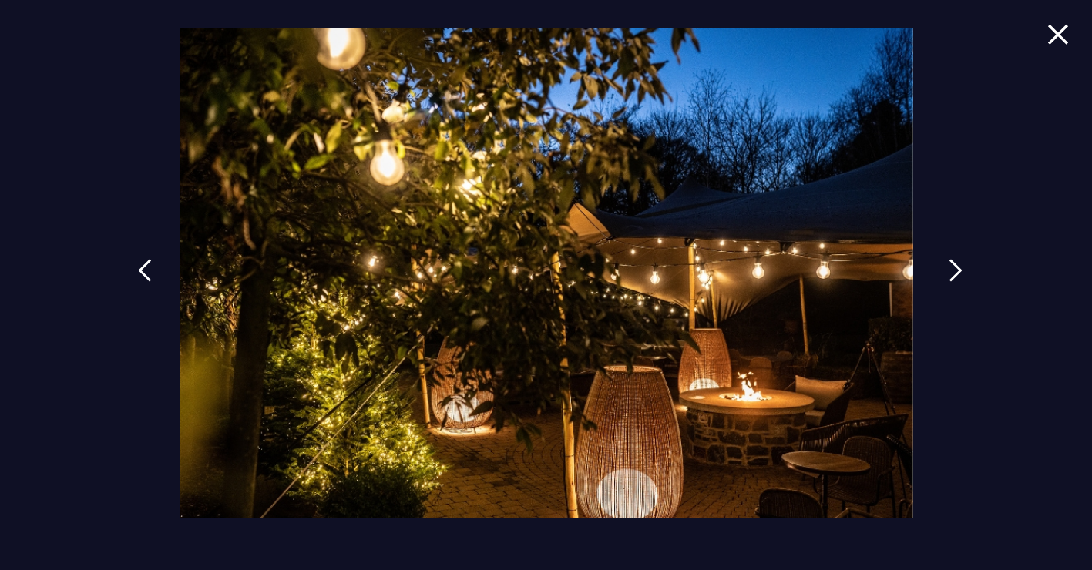
click at [951, 269] on img at bounding box center [956, 270] width 14 height 23
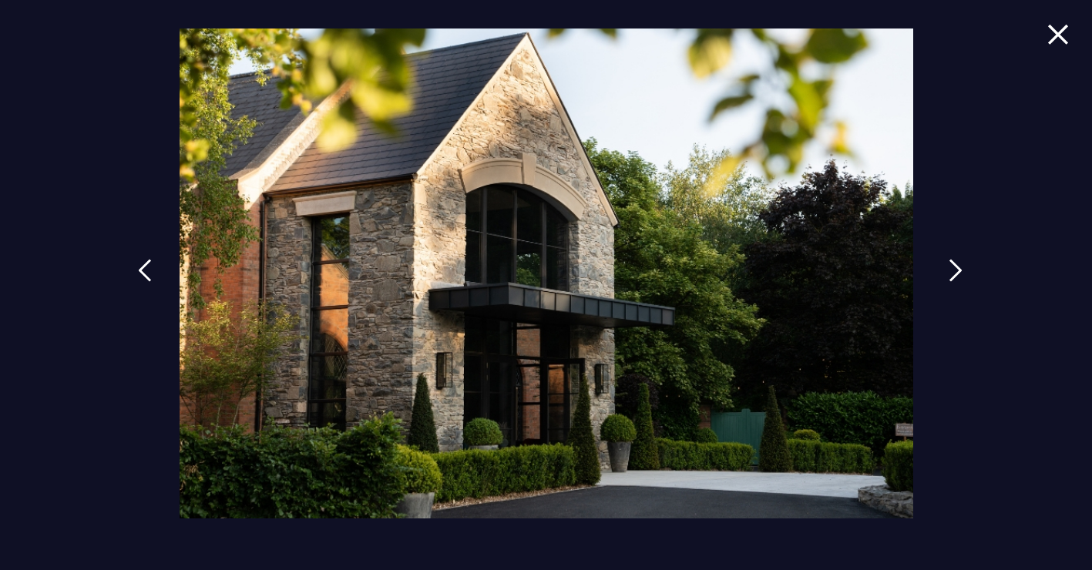
click at [951, 271] on img at bounding box center [956, 270] width 14 height 23
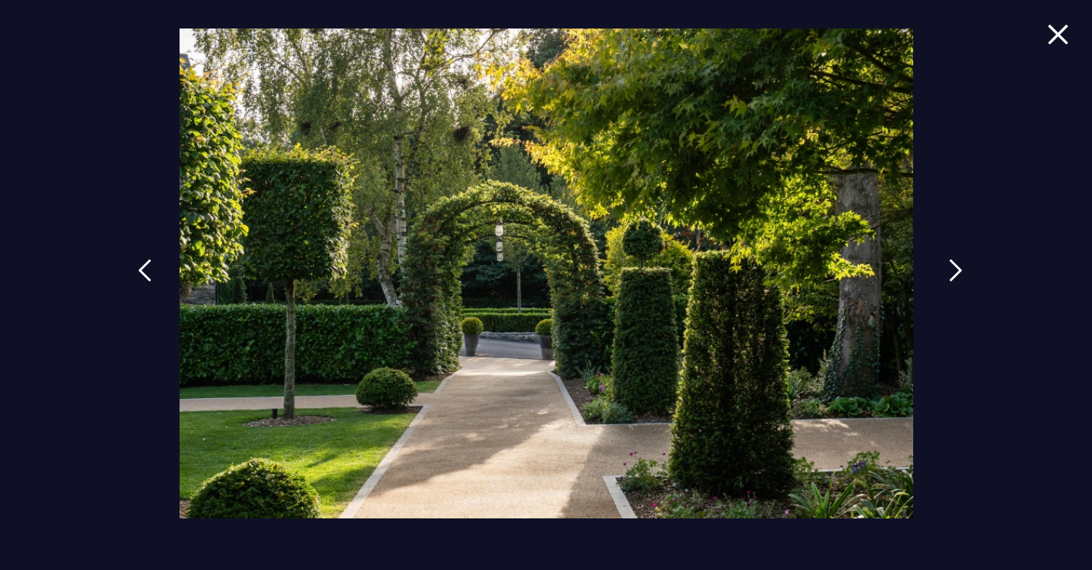
click at [951, 267] on img at bounding box center [956, 270] width 14 height 23
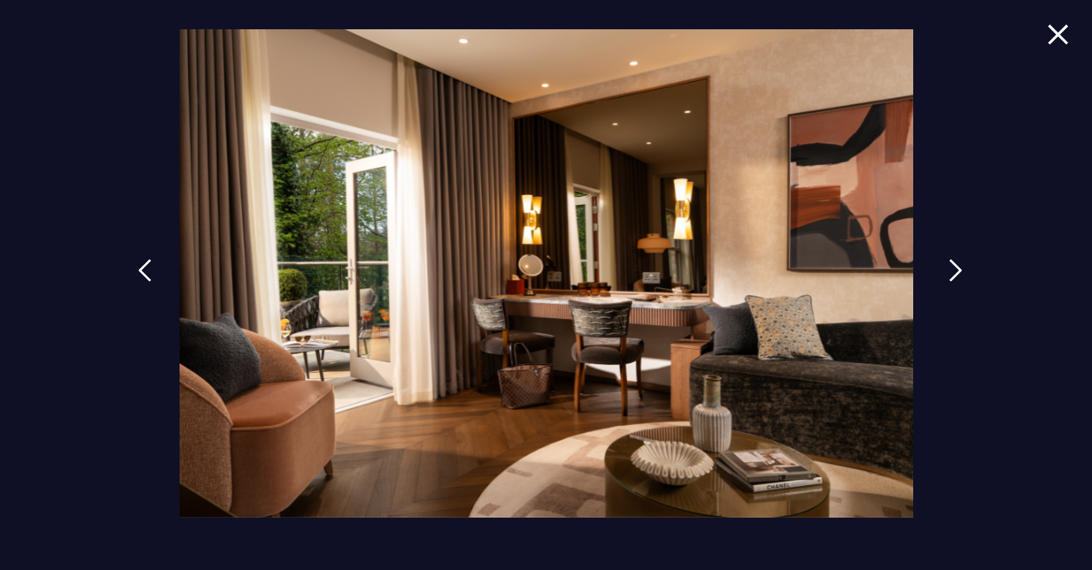
click at [953, 270] on img at bounding box center [956, 270] width 14 height 23
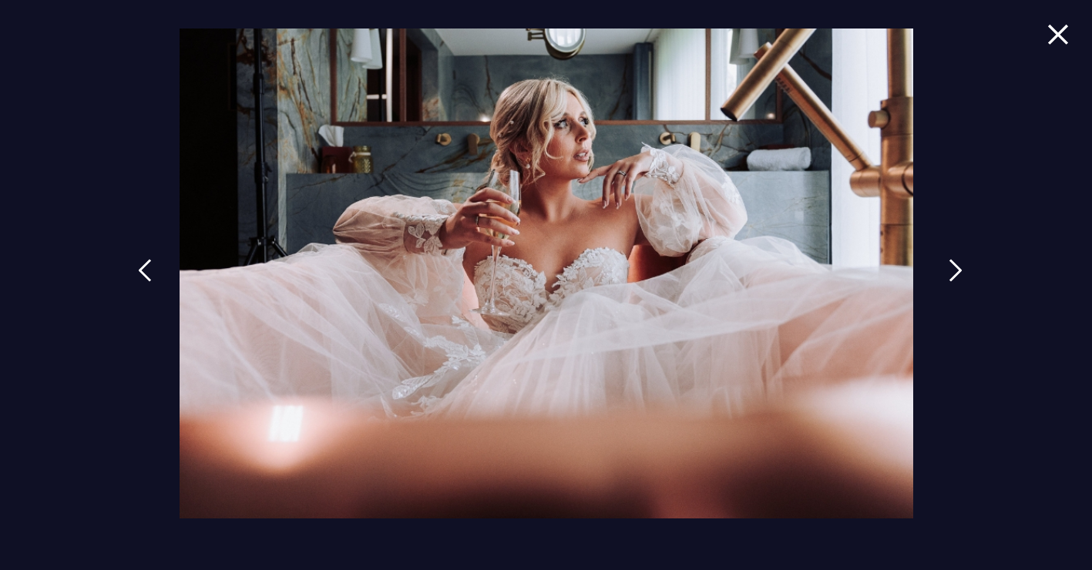
click at [957, 272] on img at bounding box center [956, 270] width 14 height 23
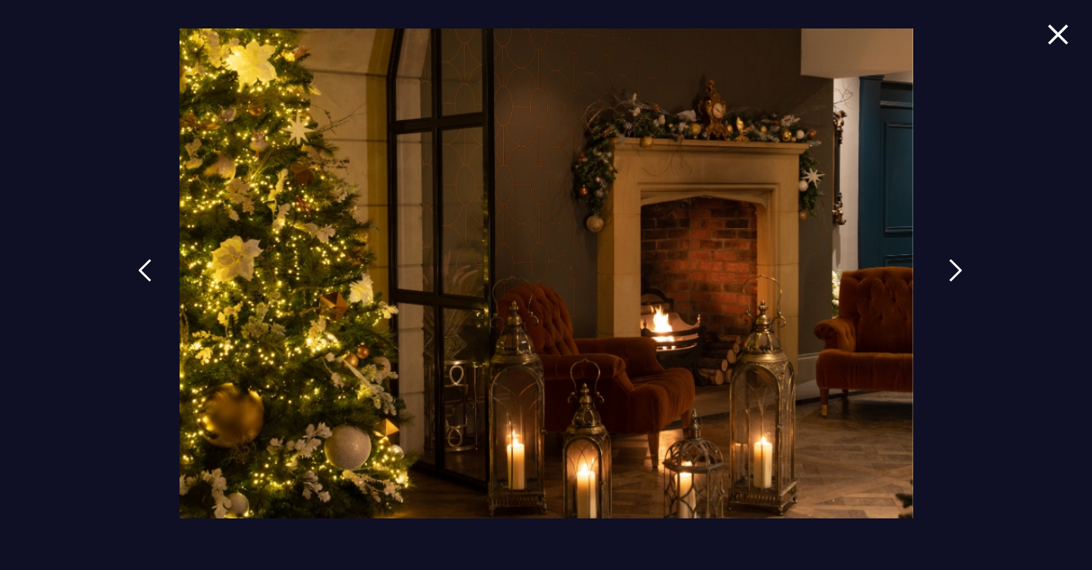
click at [957, 272] on img at bounding box center [956, 270] width 14 height 23
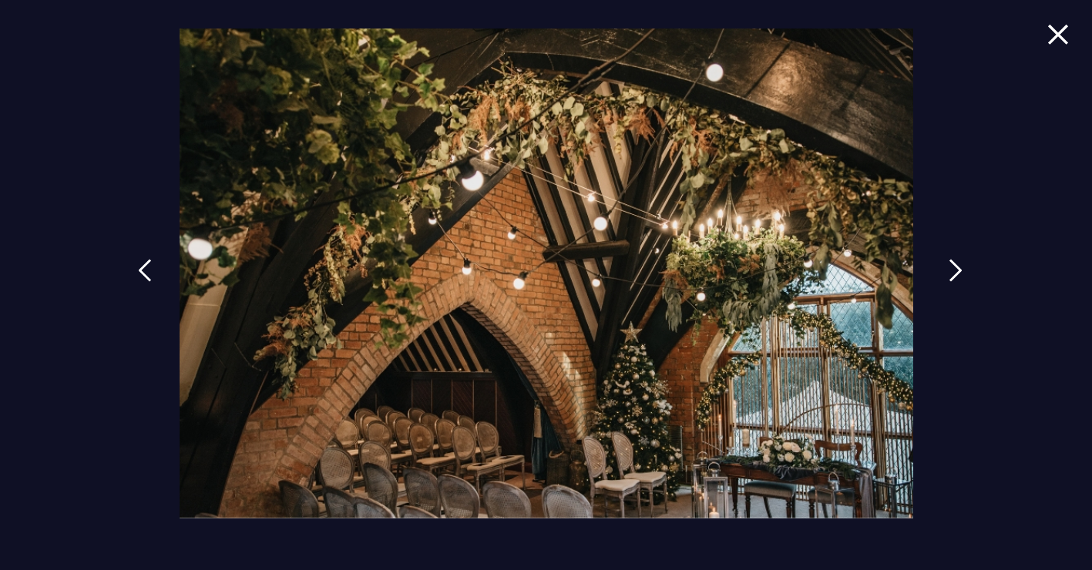
click at [959, 277] on img at bounding box center [956, 270] width 14 height 23
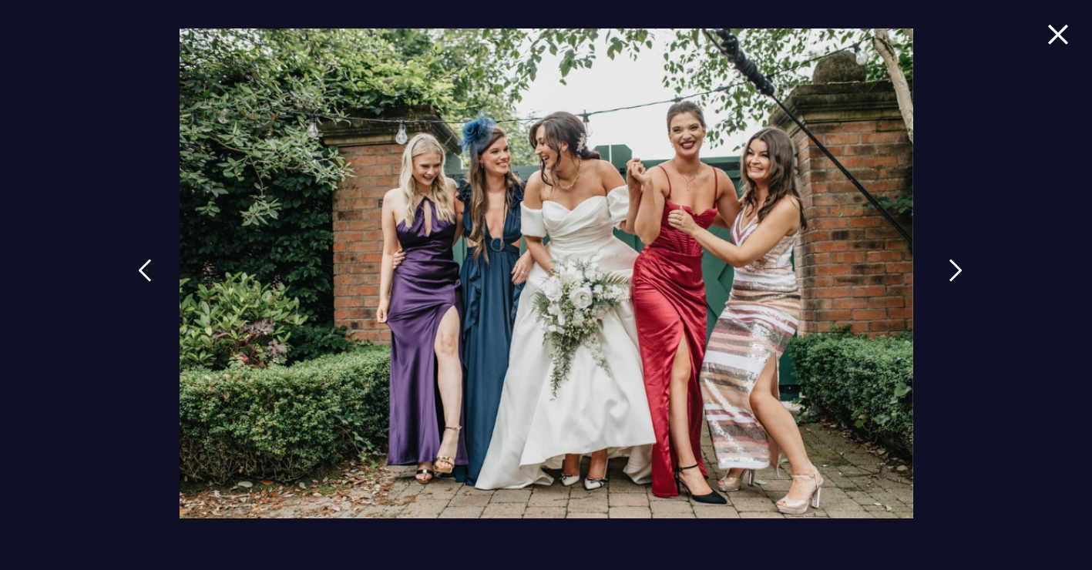
click at [964, 281] on link at bounding box center [956, 282] width 39 height 71
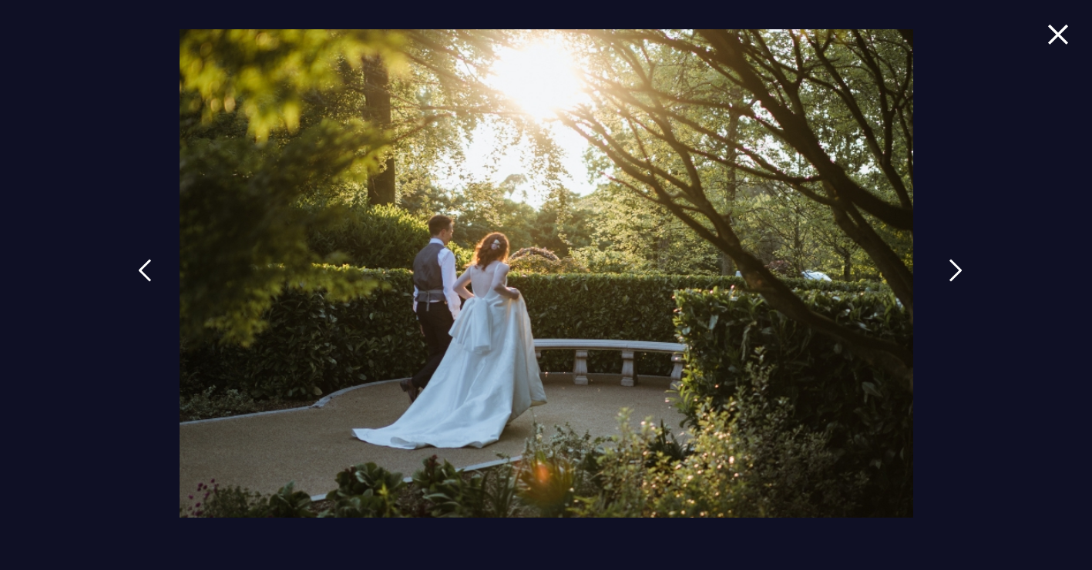
click at [950, 264] on img at bounding box center [956, 270] width 14 height 23
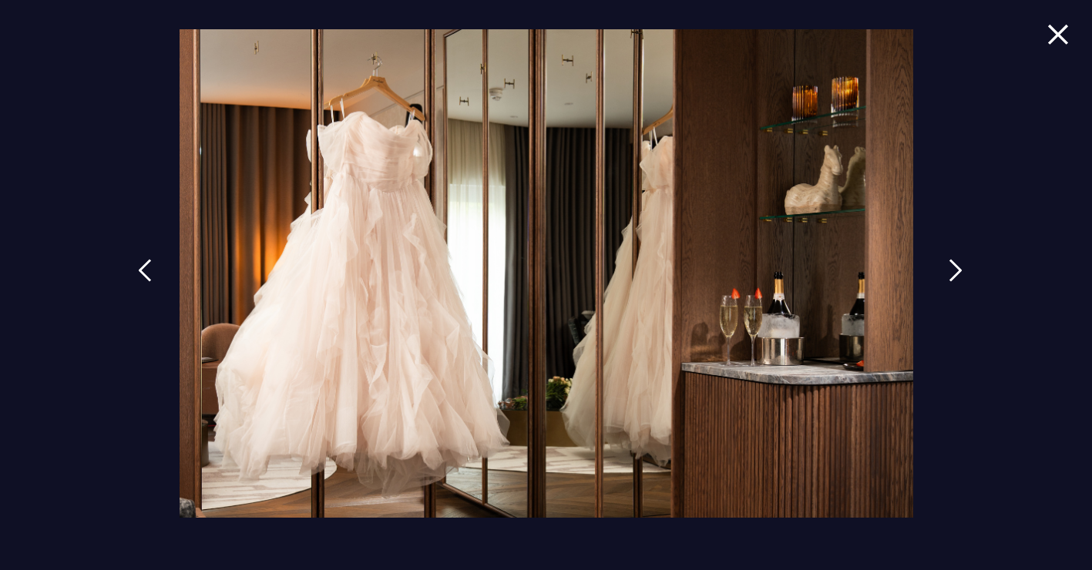
click at [952, 267] on img at bounding box center [956, 270] width 14 height 23
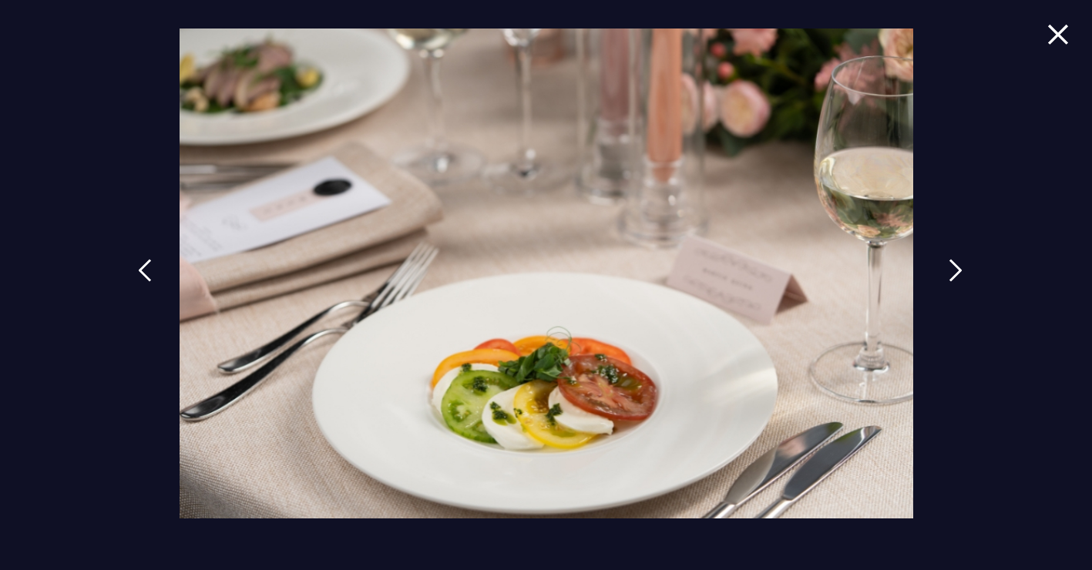
click at [952, 267] on img at bounding box center [956, 270] width 14 height 23
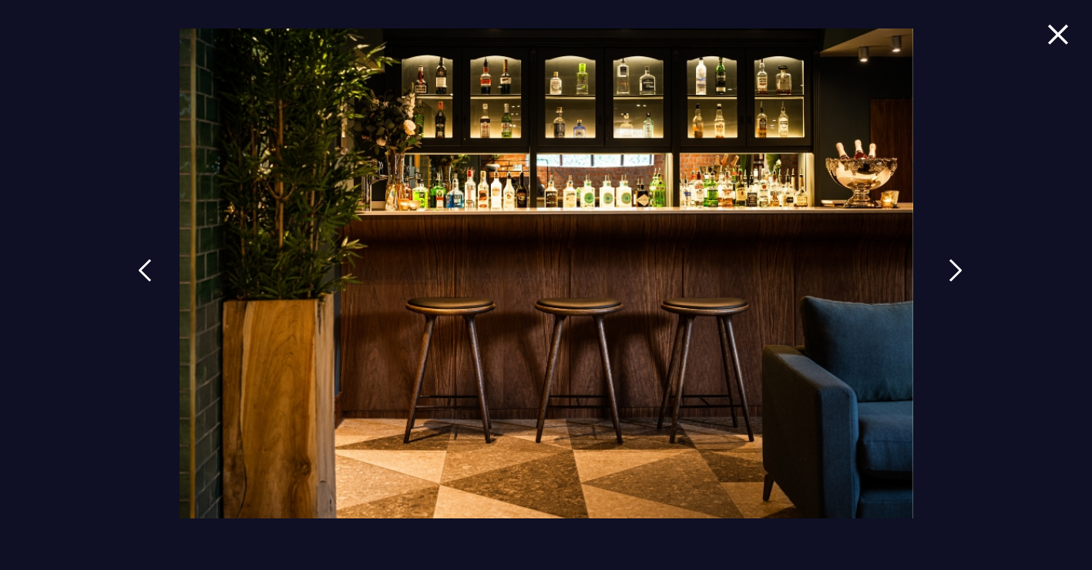
click at [953, 269] on img at bounding box center [956, 270] width 14 height 23
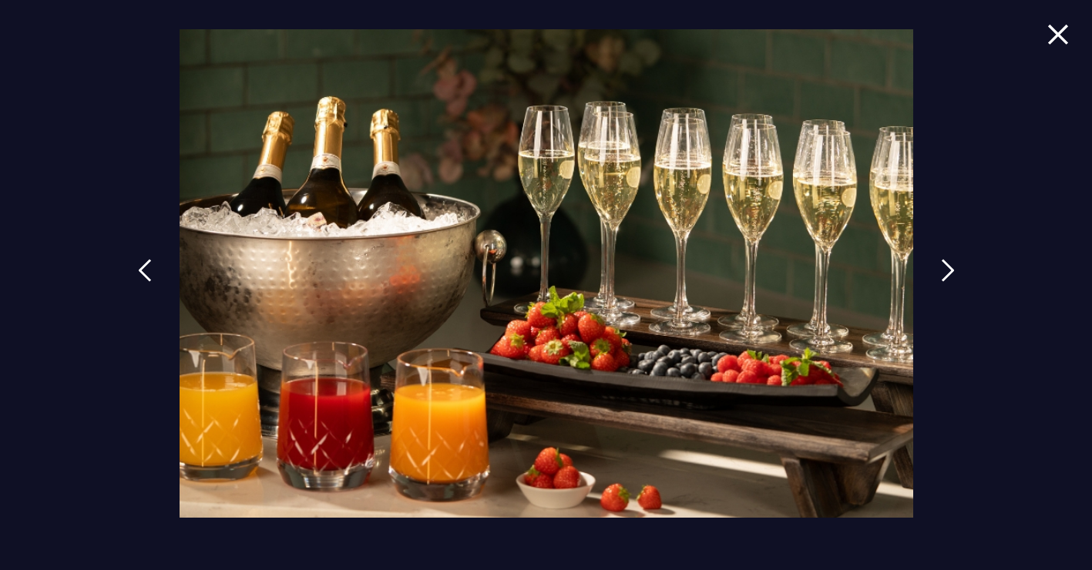
click at [1065, 48] on span at bounding box center [1058, 45] width 22 height 45
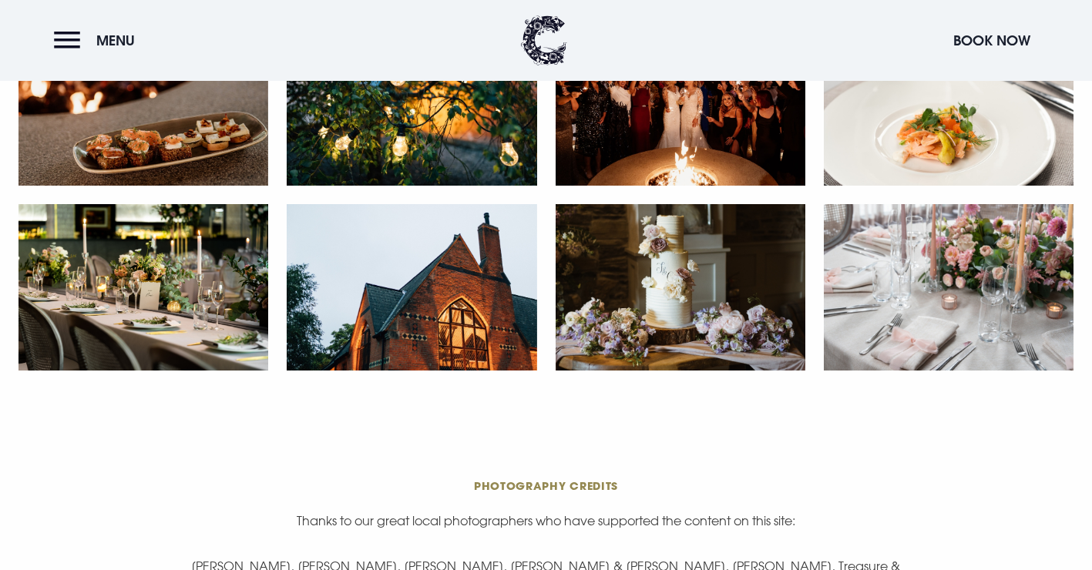
scroll to position [3078, 0]
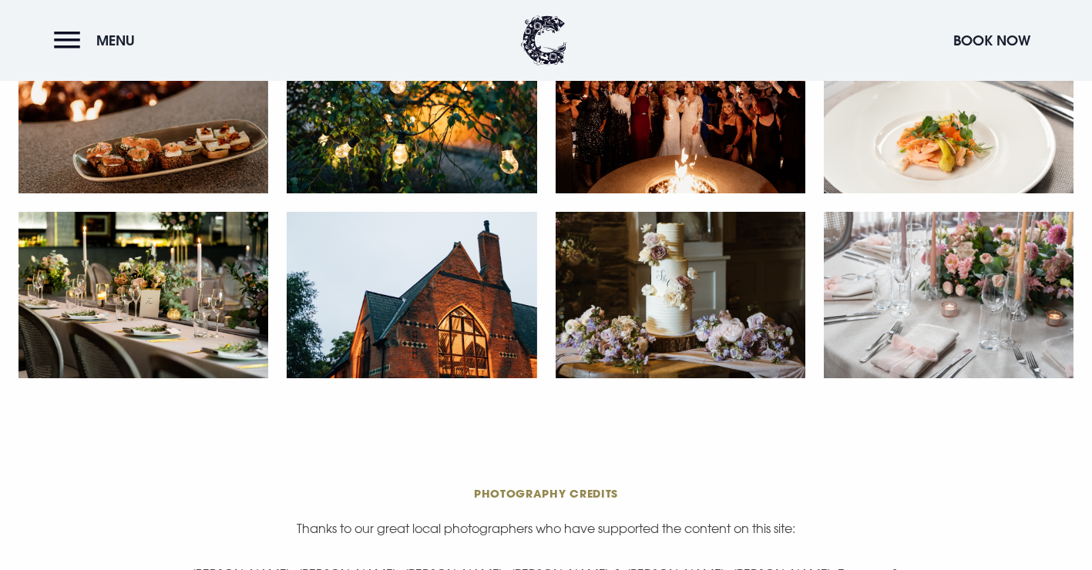
click at [1043, 244] on img at bounding box center [949, 295] width 250 height 166
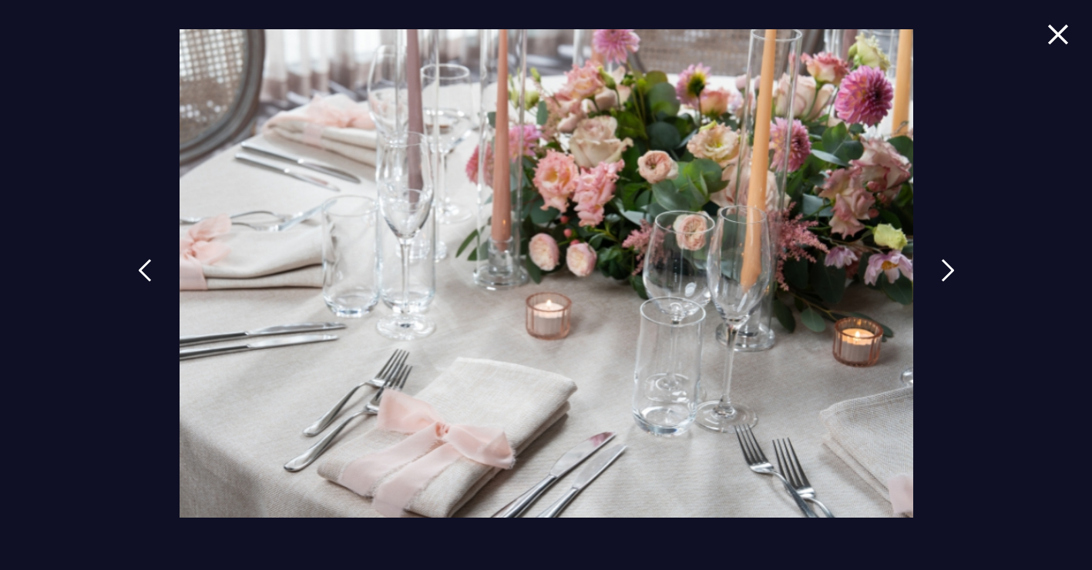
click at [1069, 27] on div at bounding box center [546, 285] width 1092 height 570
click at [1067, 29] on img at bounding box center [1058, 34] width 22 height 21
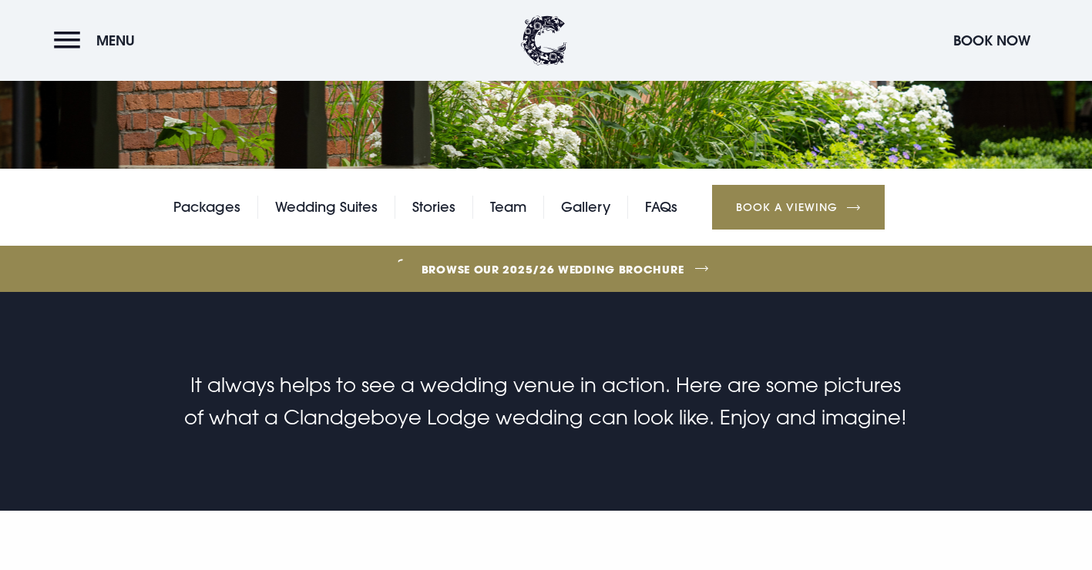
scroll to position [0, 0]
